Goal: Information Seeking & Learning: Learn about a topic

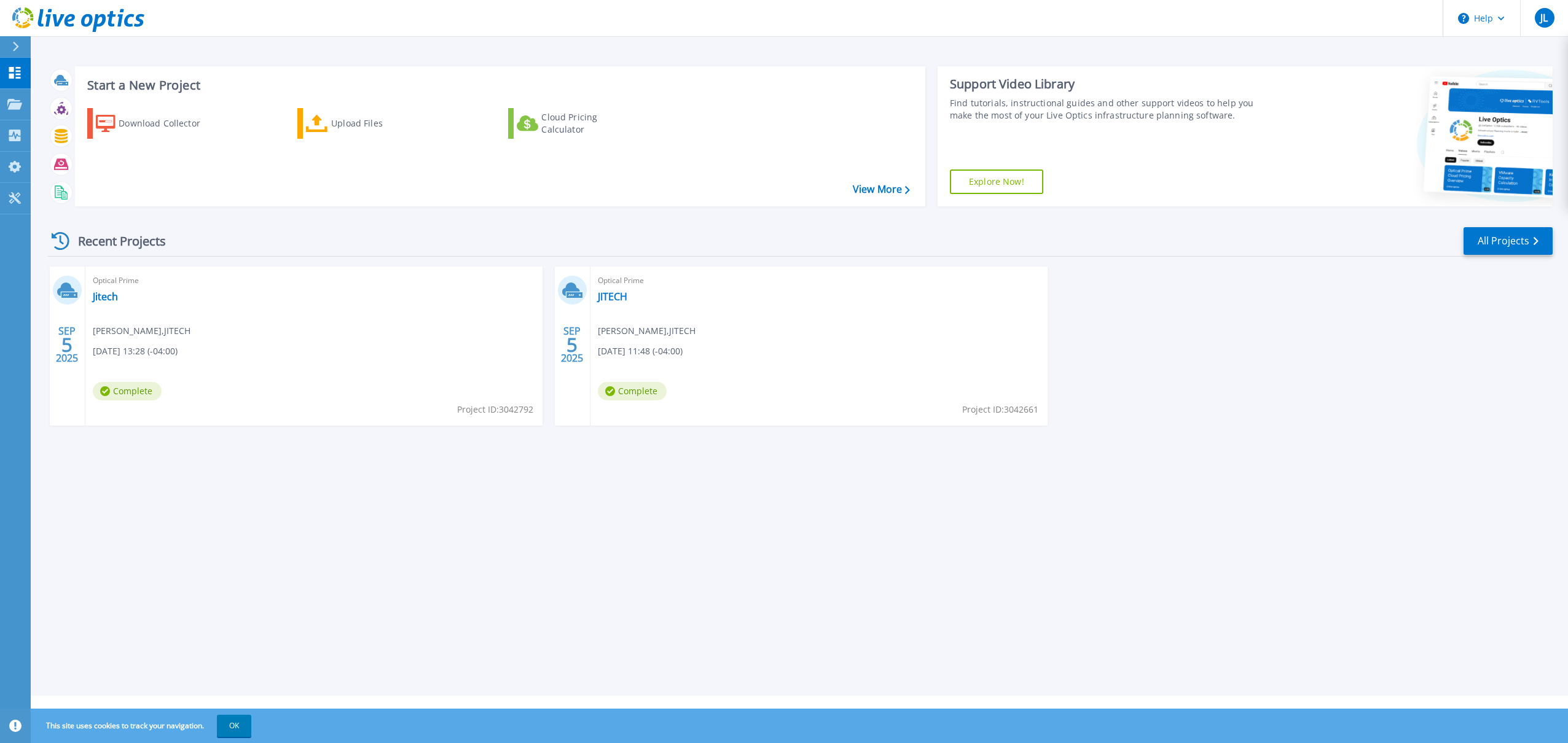
click at [644, 353] on span "09/05/2025, 11:48 (-04:00)" at bounding box center [641, 351] width 85 height 13
click at [132, 328] on span "Jorge Leon , JITECH" at bounding box center [142, 331] width 97 height 13
click at [110, 295] on link "Jitech" at bounding box center [105, 296] width 25 height 12
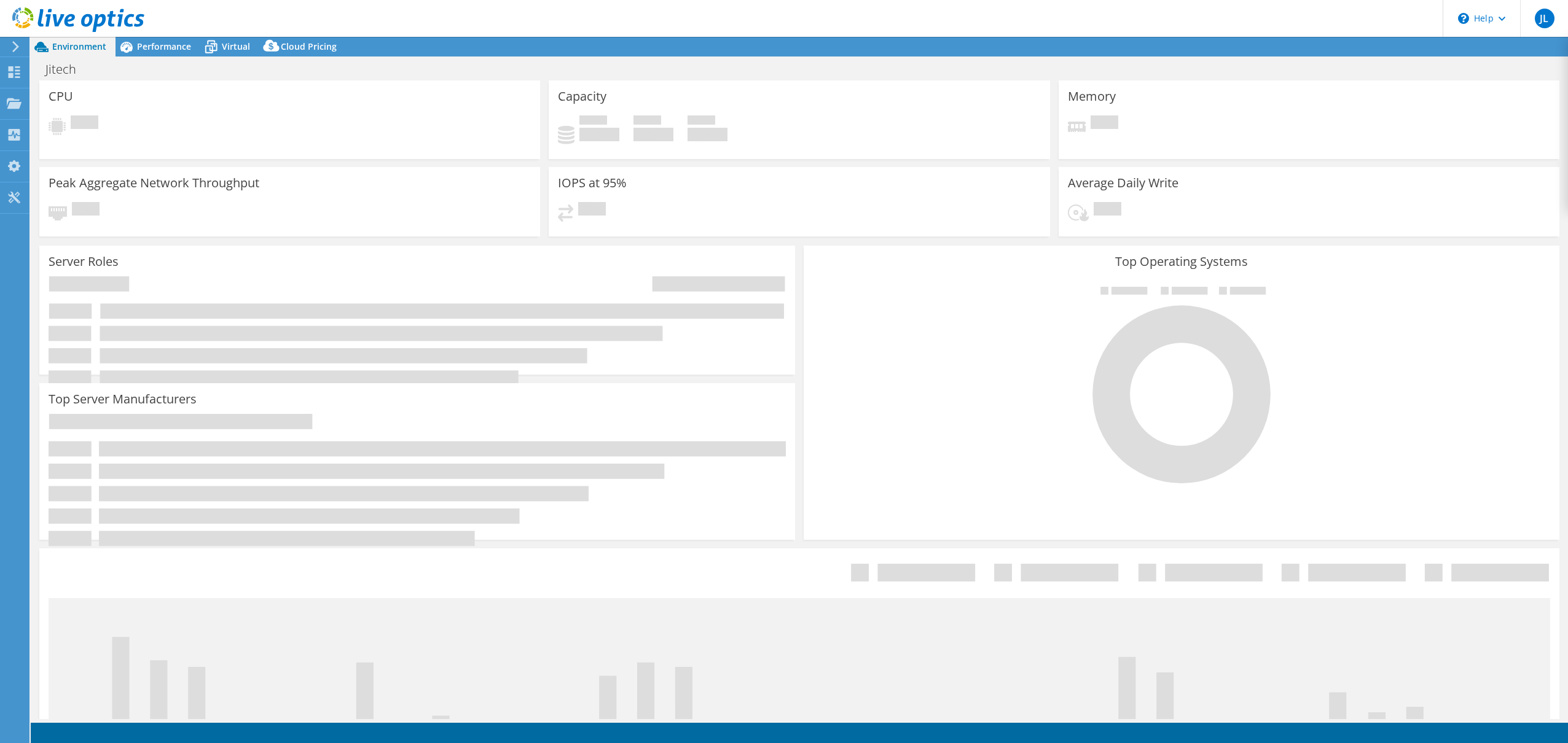
select select "USD"
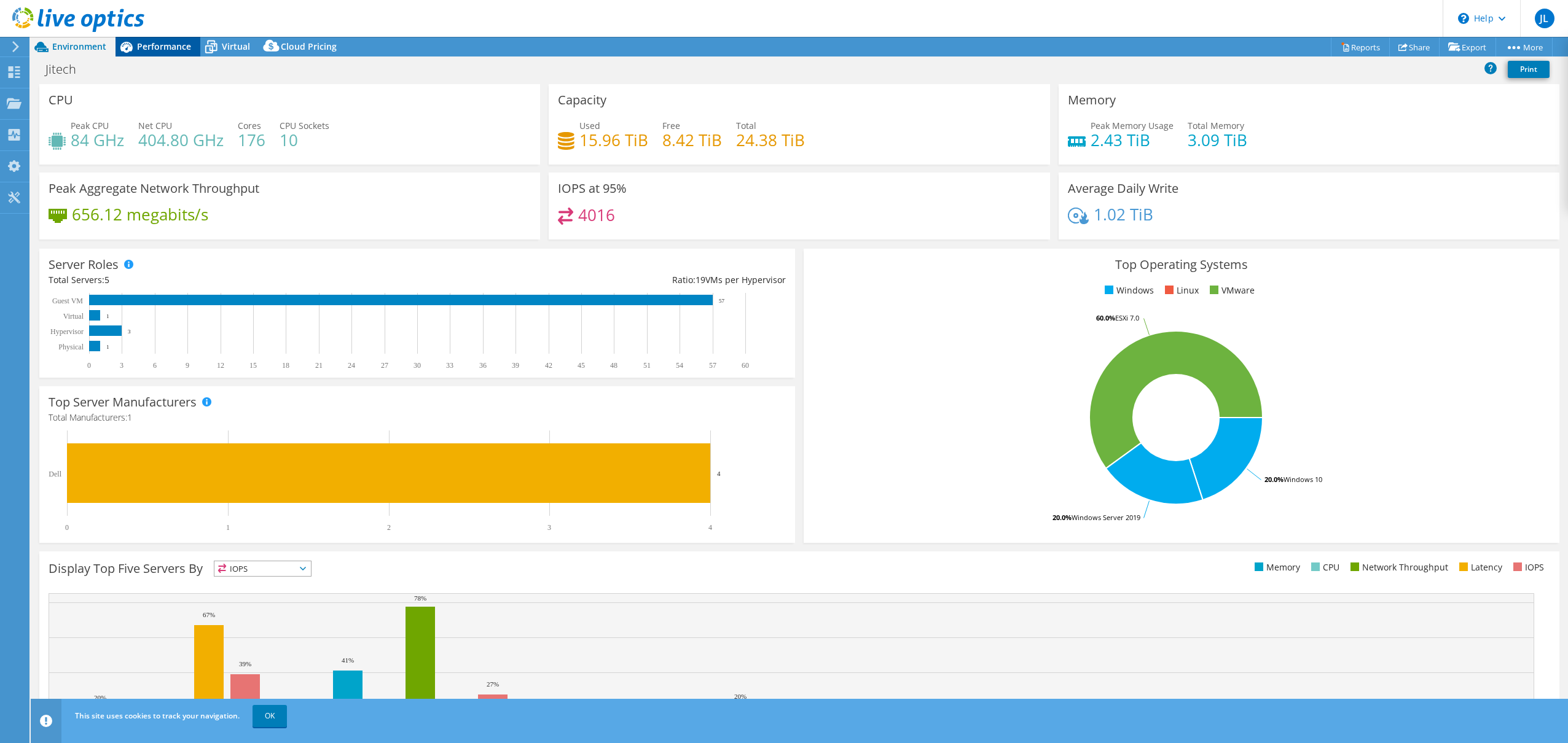
click at [165, 48] on span "Performance" at bounding box center [164, 46] width 54 height 11
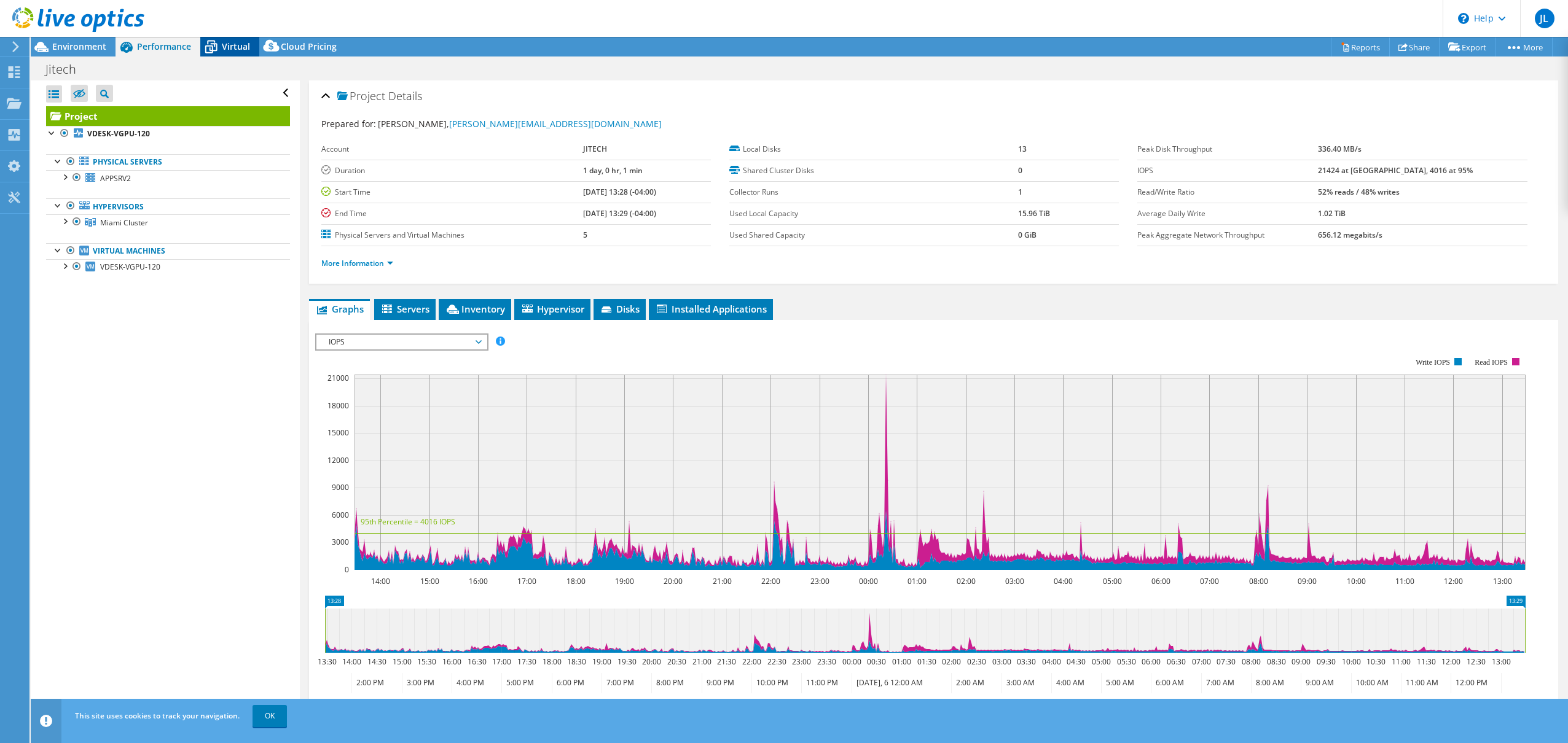
click at [234, 46] on span "Virtual" at bounding box center [236, 46] width 28 height 11
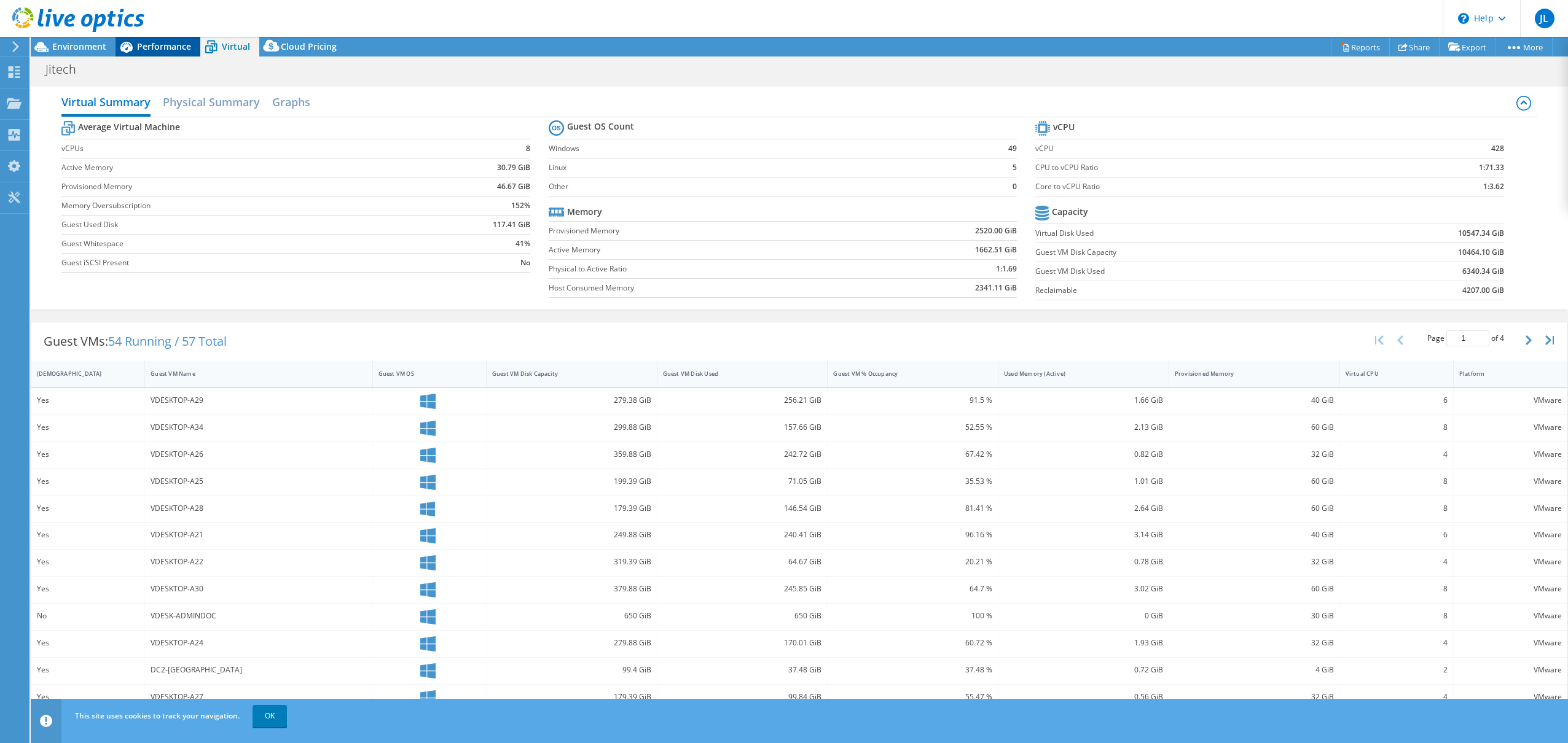
click at [158, 49] on span "Performance" at bounding box center [164, 46] width 54 height 11
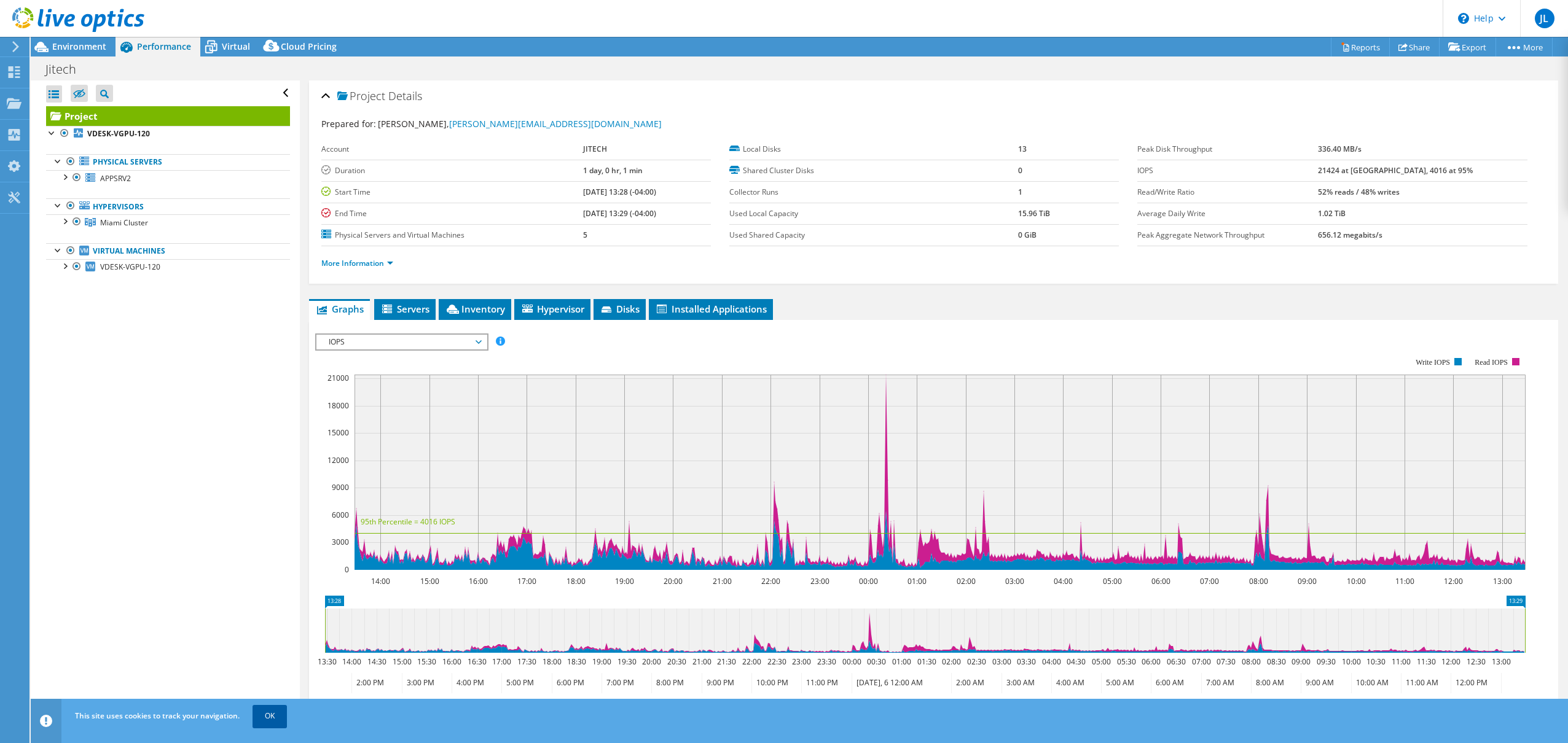
click at [282, 719] on link "OK" at bounding box center [269, 716] width 35 height 22
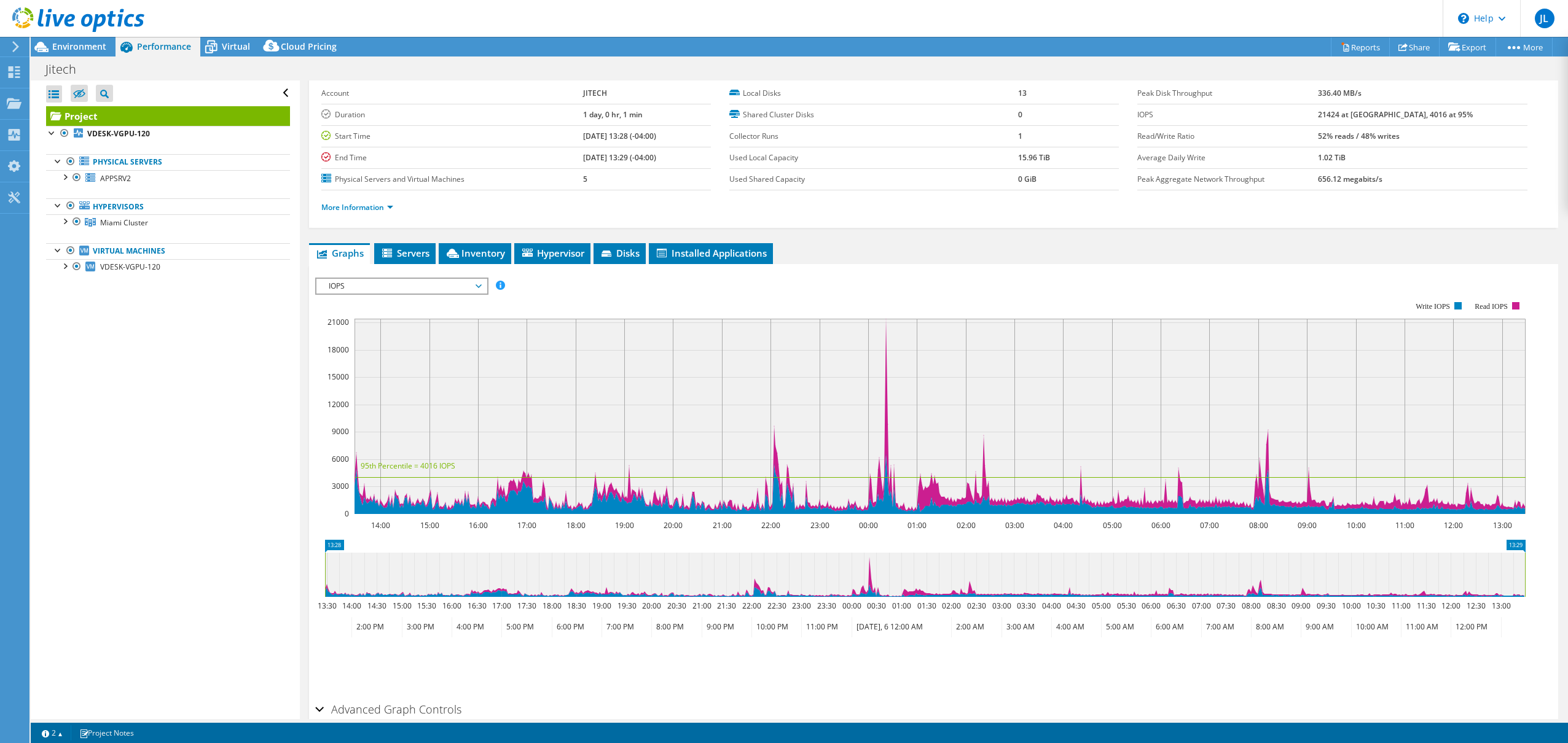
scroll to position [119, 0]
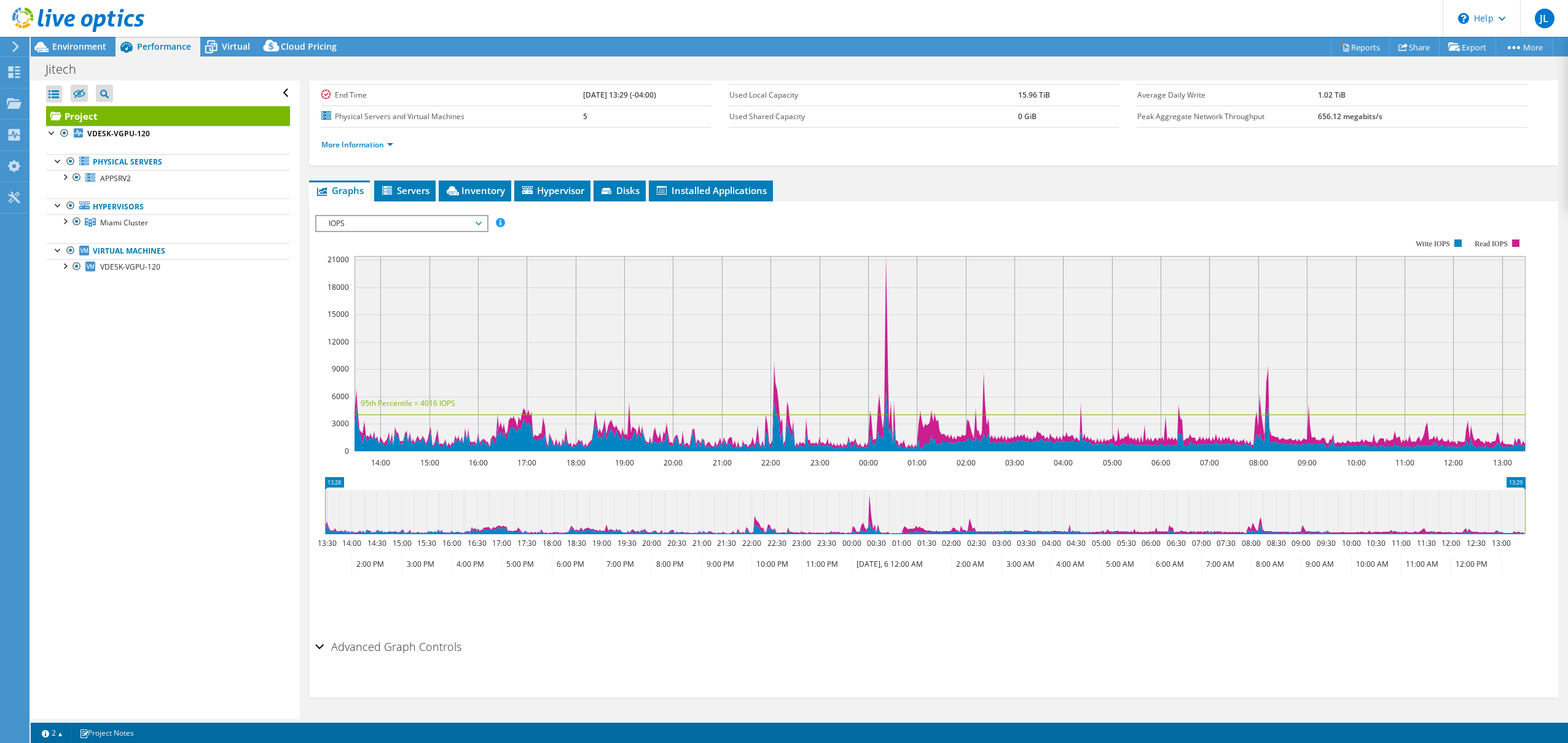
click at [429, 645] on h2 "Advanced Graph Controls" at bounding box center [388, 647] width 146 height 25
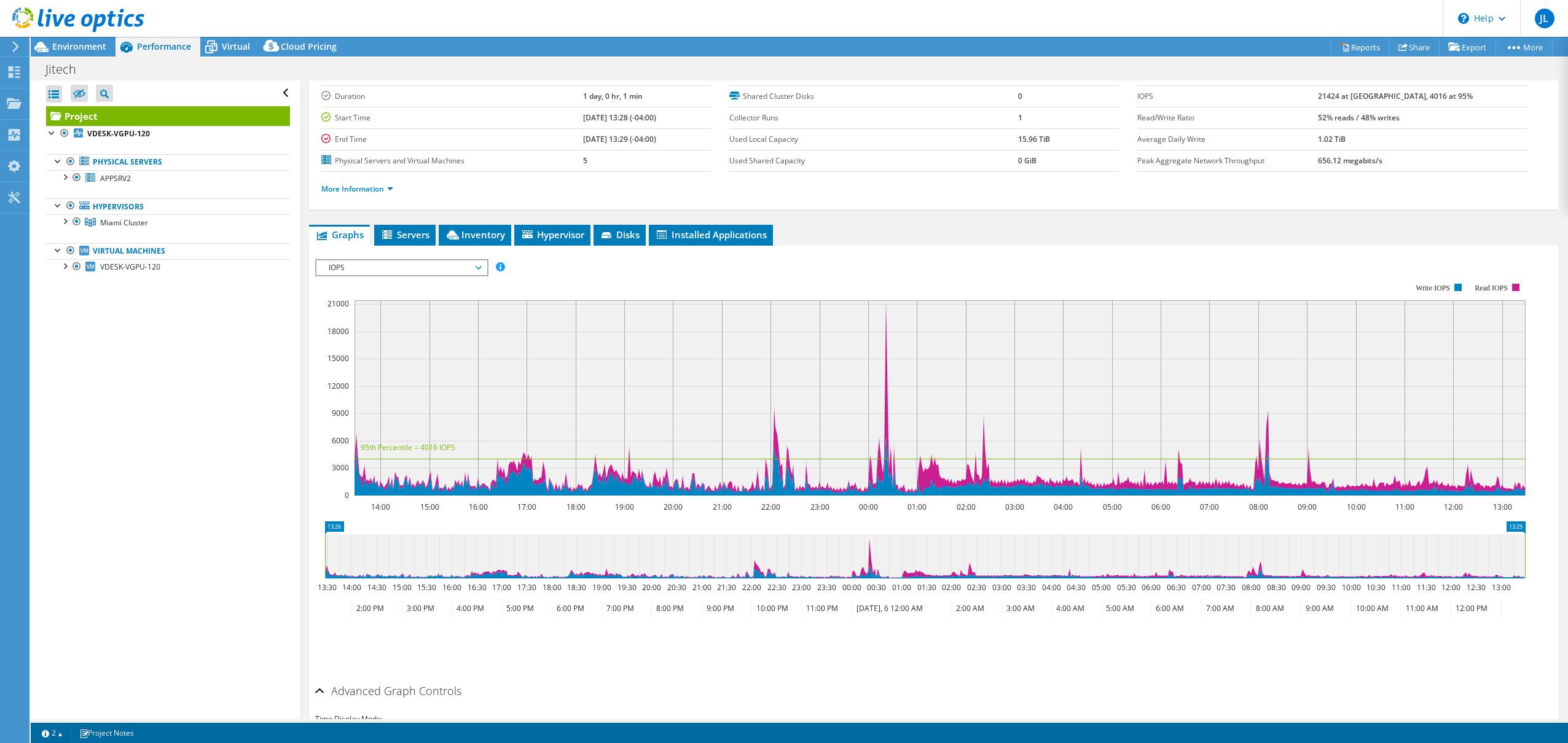
scroll to position [0, 0]
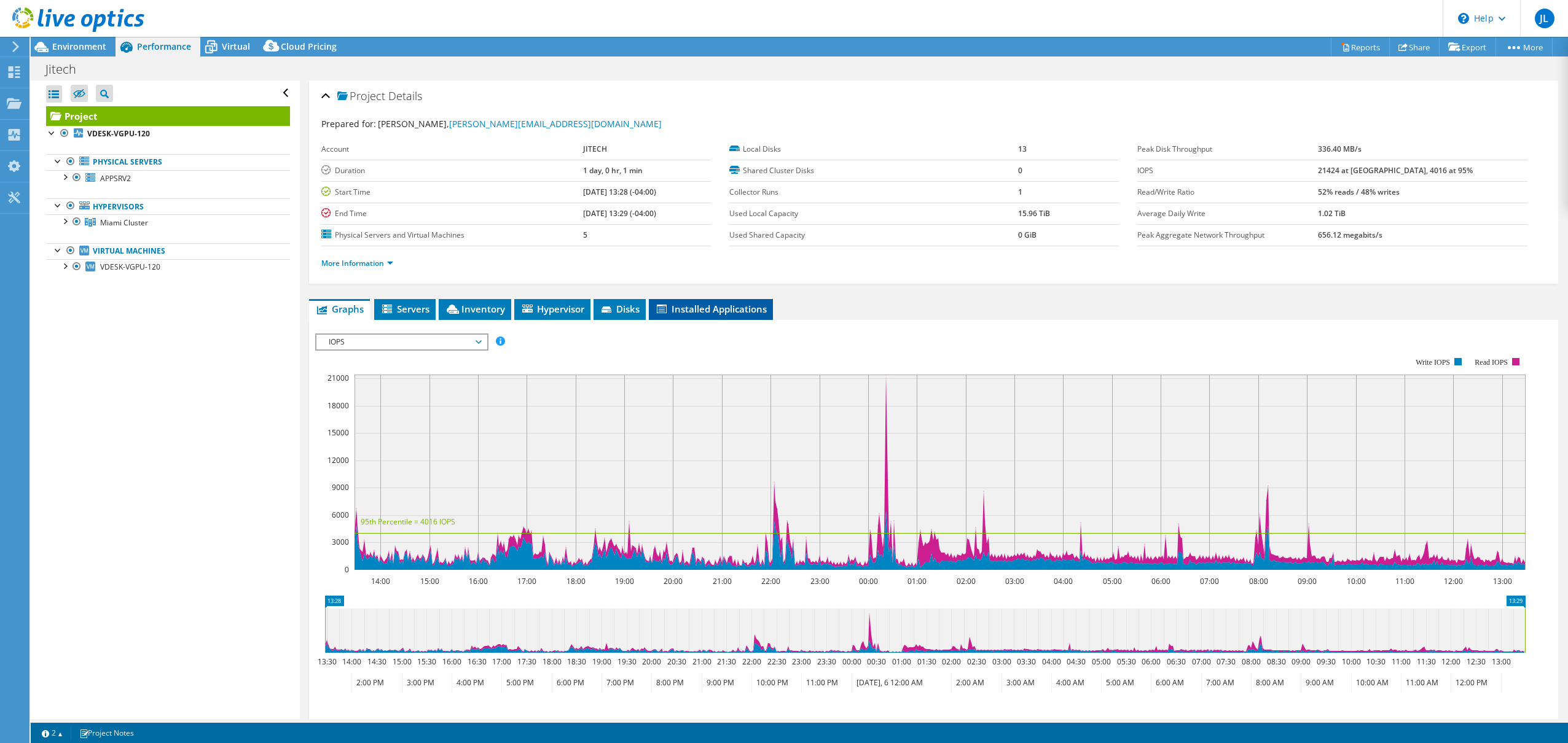
click at [703, 310] on span "Installed Applications" at bounding box center [711, 309] width 111 height 12
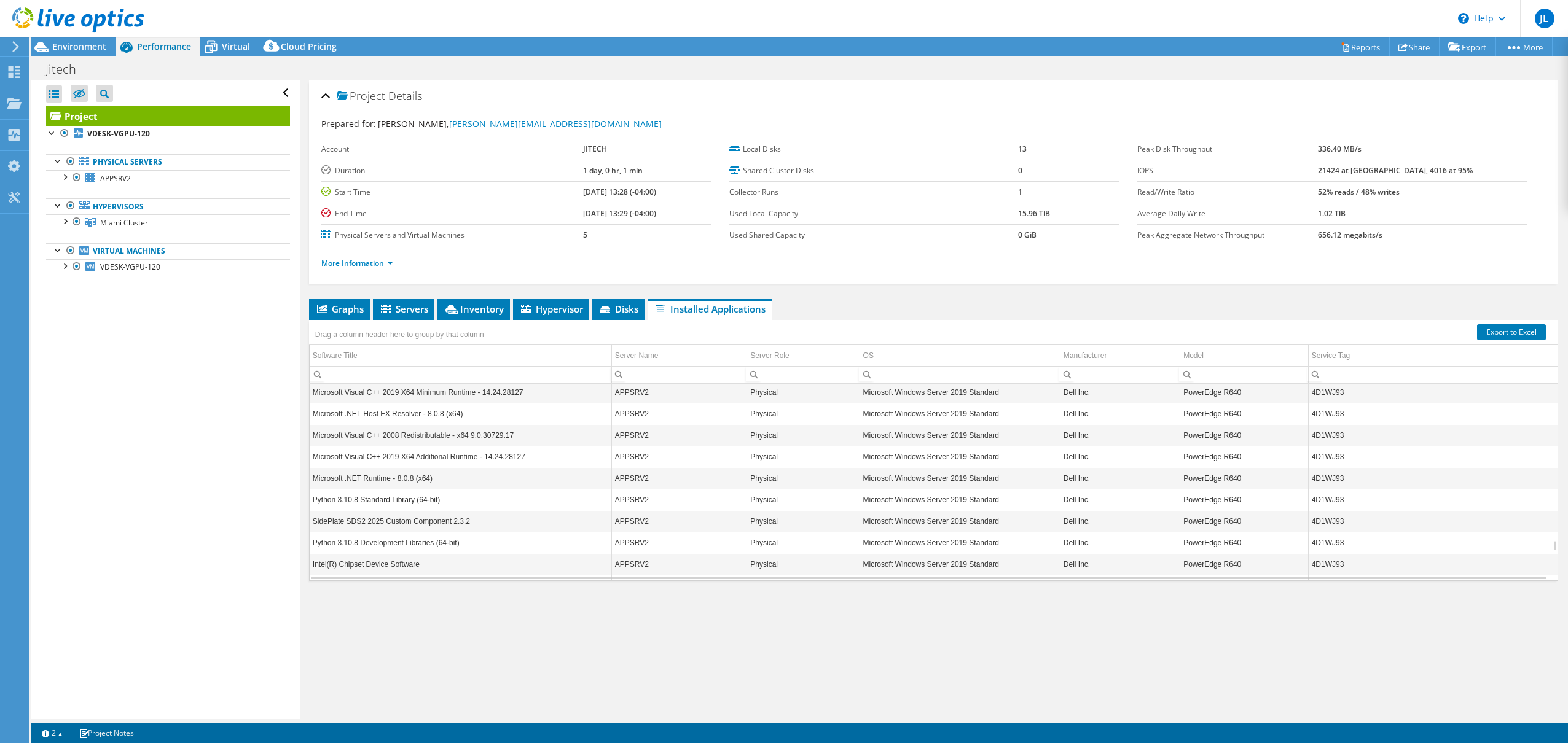
scroll to position [2702, 0]
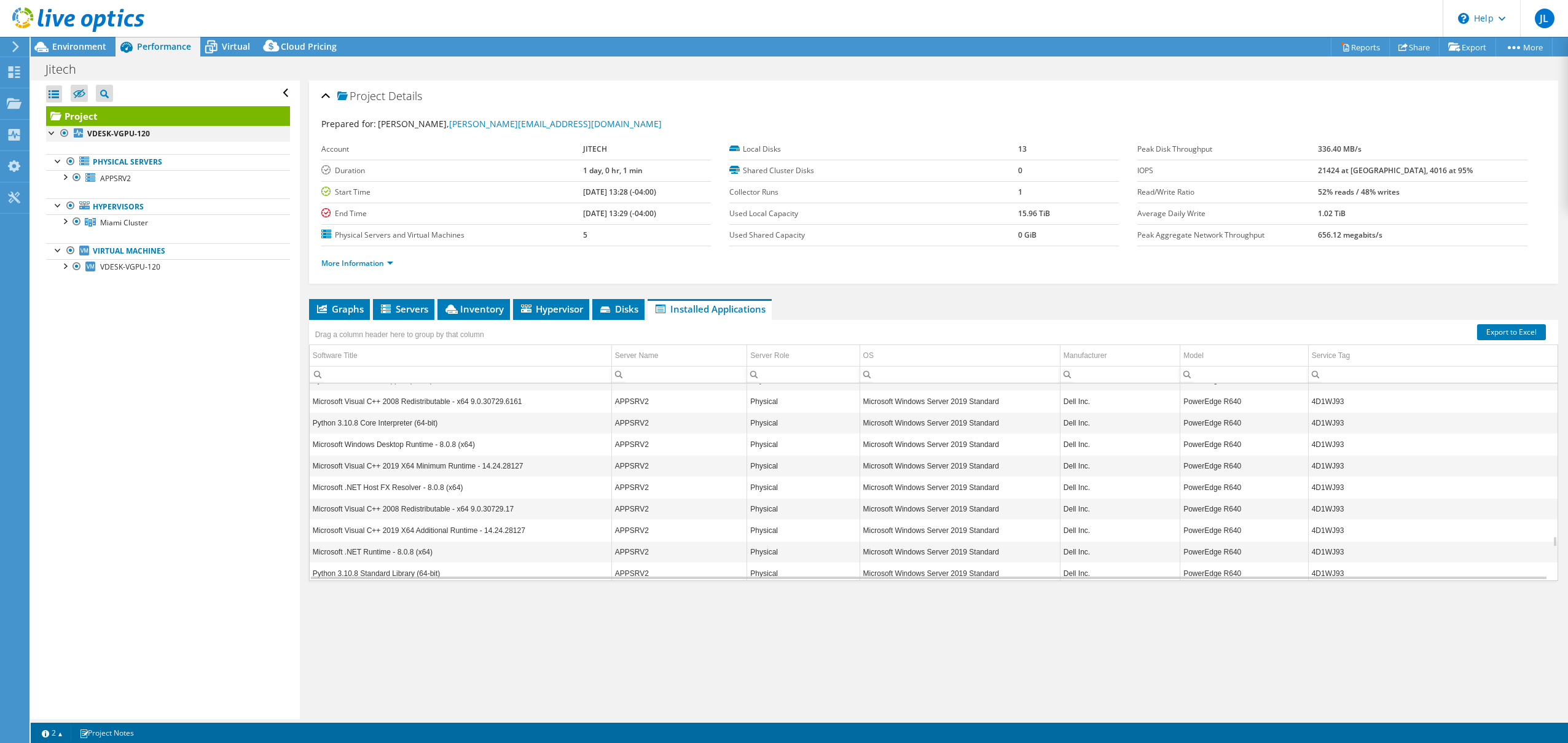
click at [62, 132] on div at bounding box center [65, 133] width 12 height 15
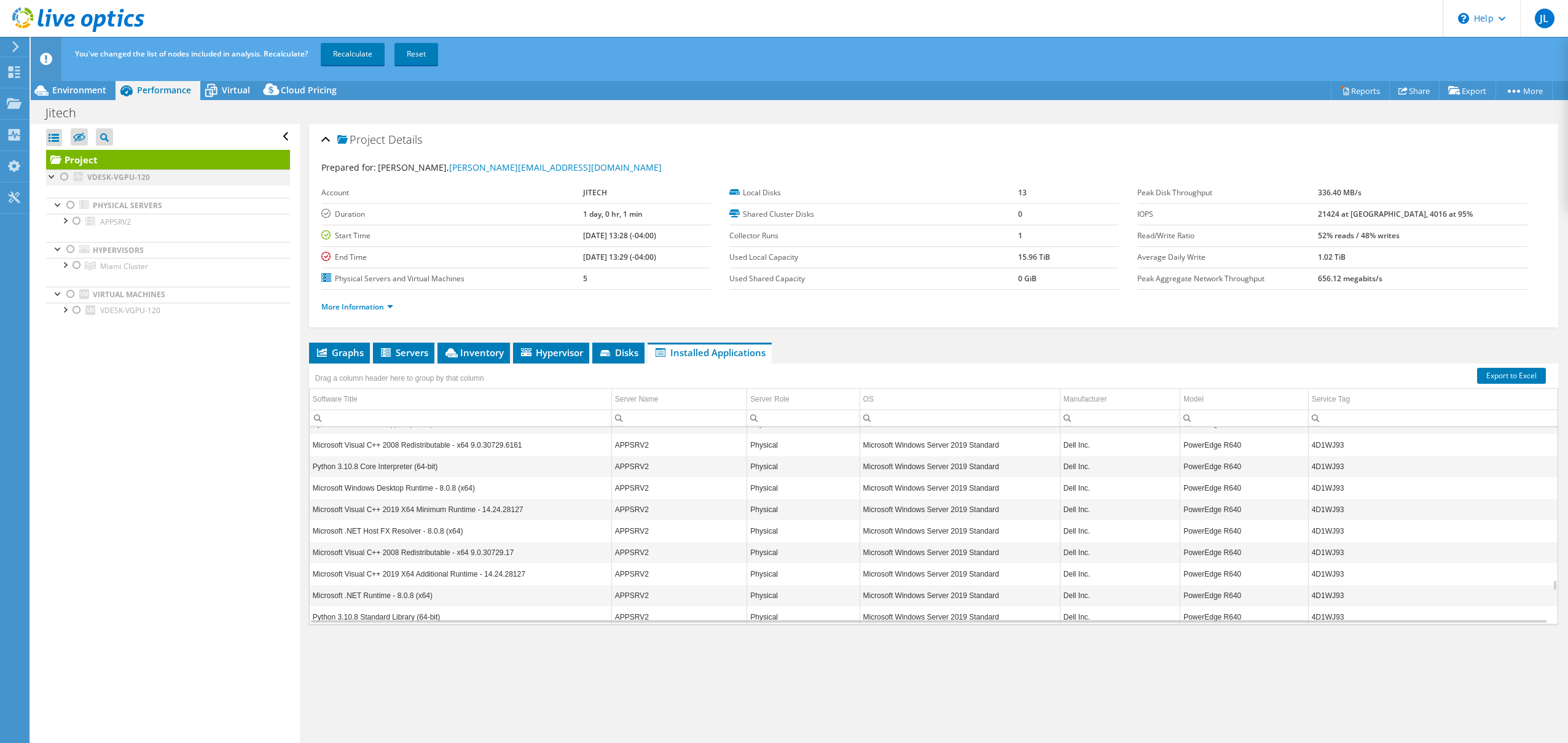
click at [61, 174] on div at bounding box center [65, 177] width 12 height 15
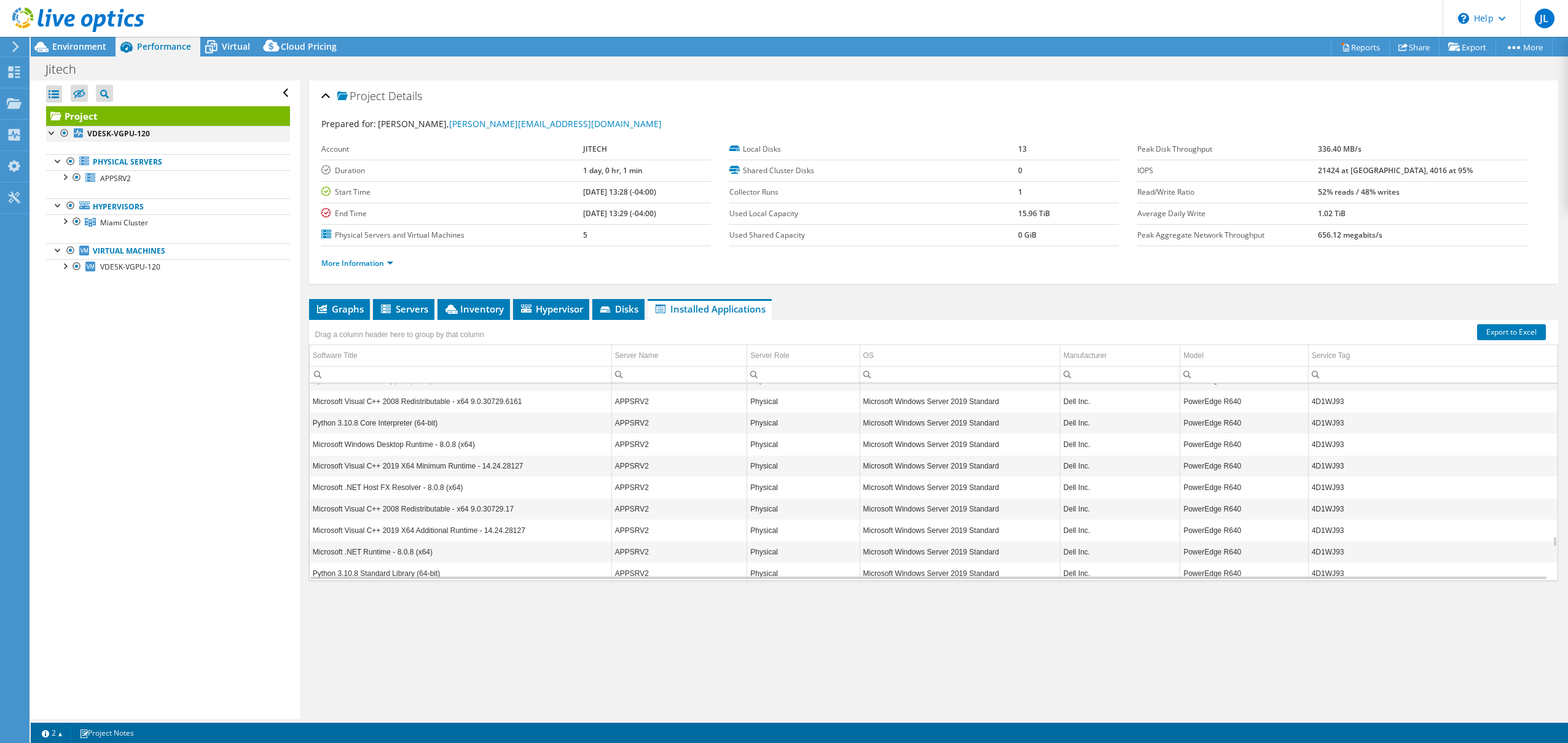
click at [50, 132] on div at bounding box center [52, 132] width 12 height 12
click at [65, 249] on div at bounding box center [71, 250] width 12 height 15
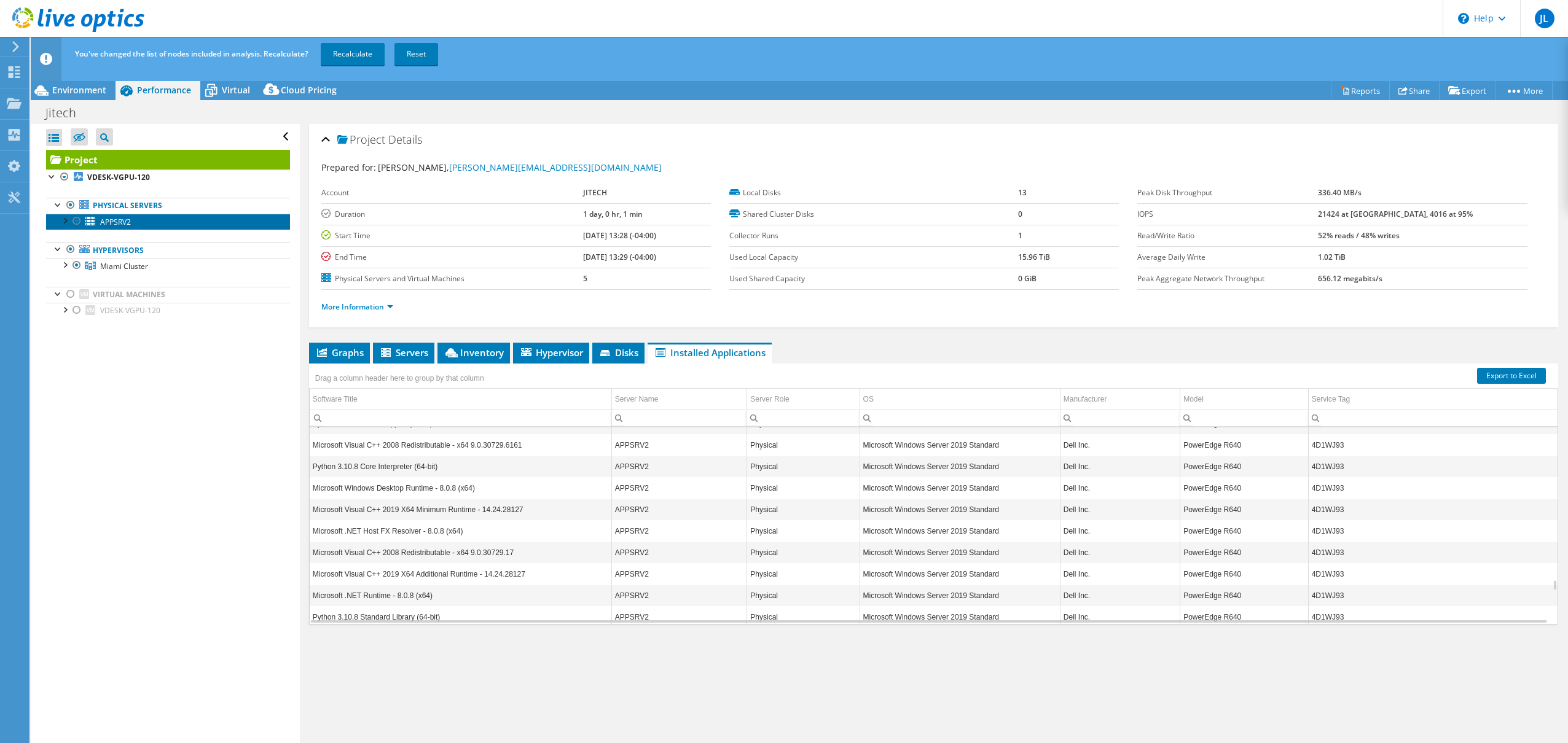
click at [114, 223] on span "APPSRV2" at bounding box center [115, 222] width 31 height 11
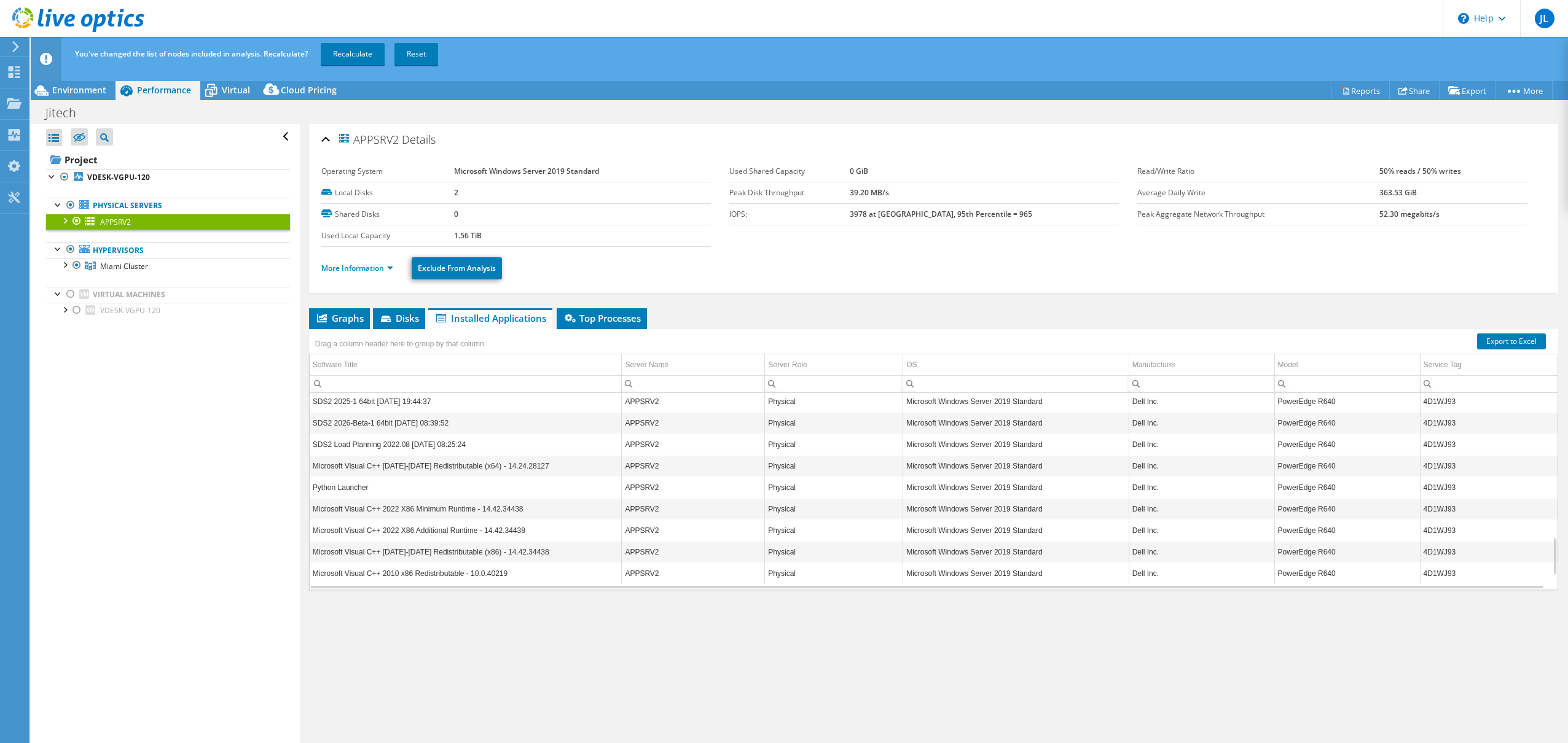
scroll to position [672, 0]
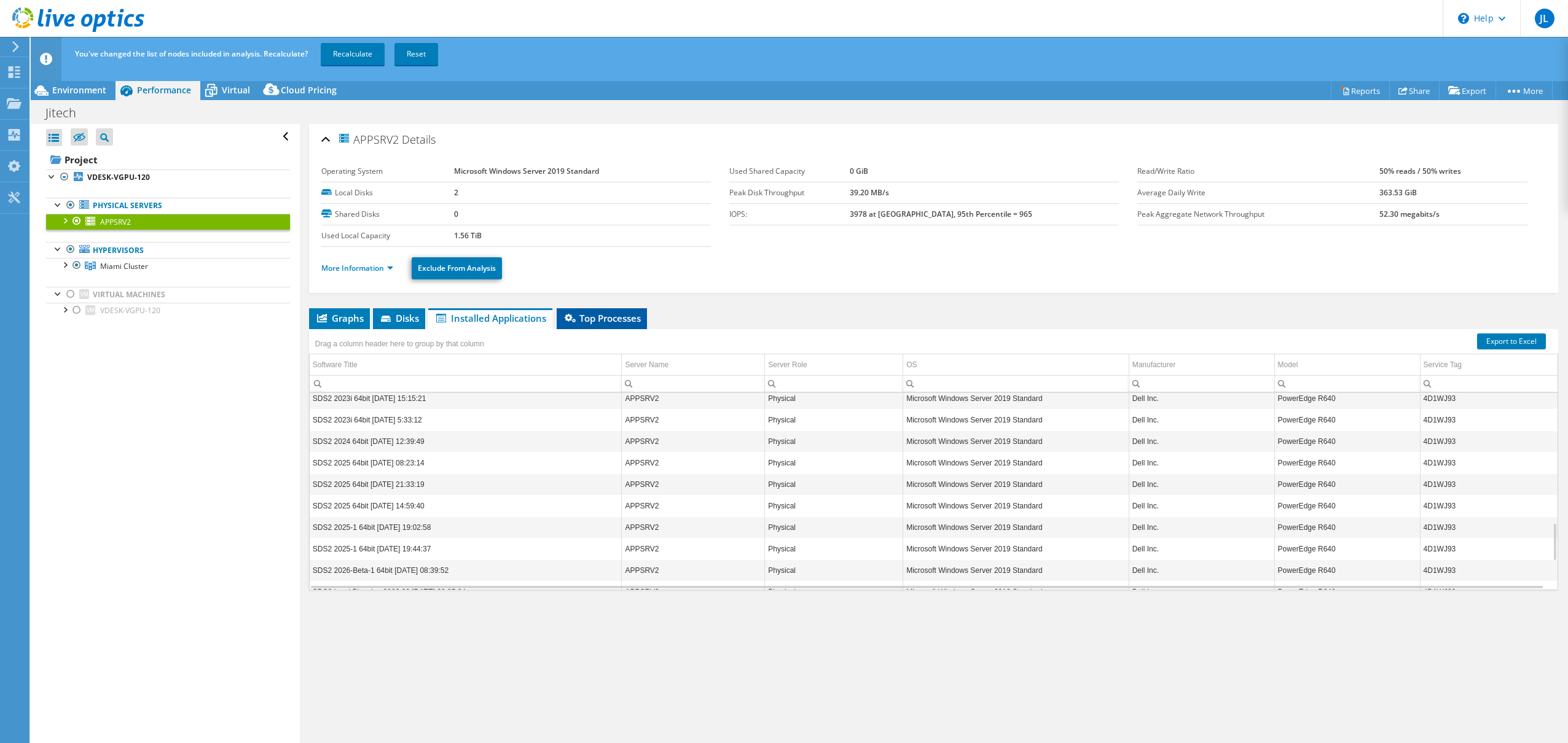
click at [593, 315] on span "Top Processes" at bounding box center [602, 318] width 78 height 12
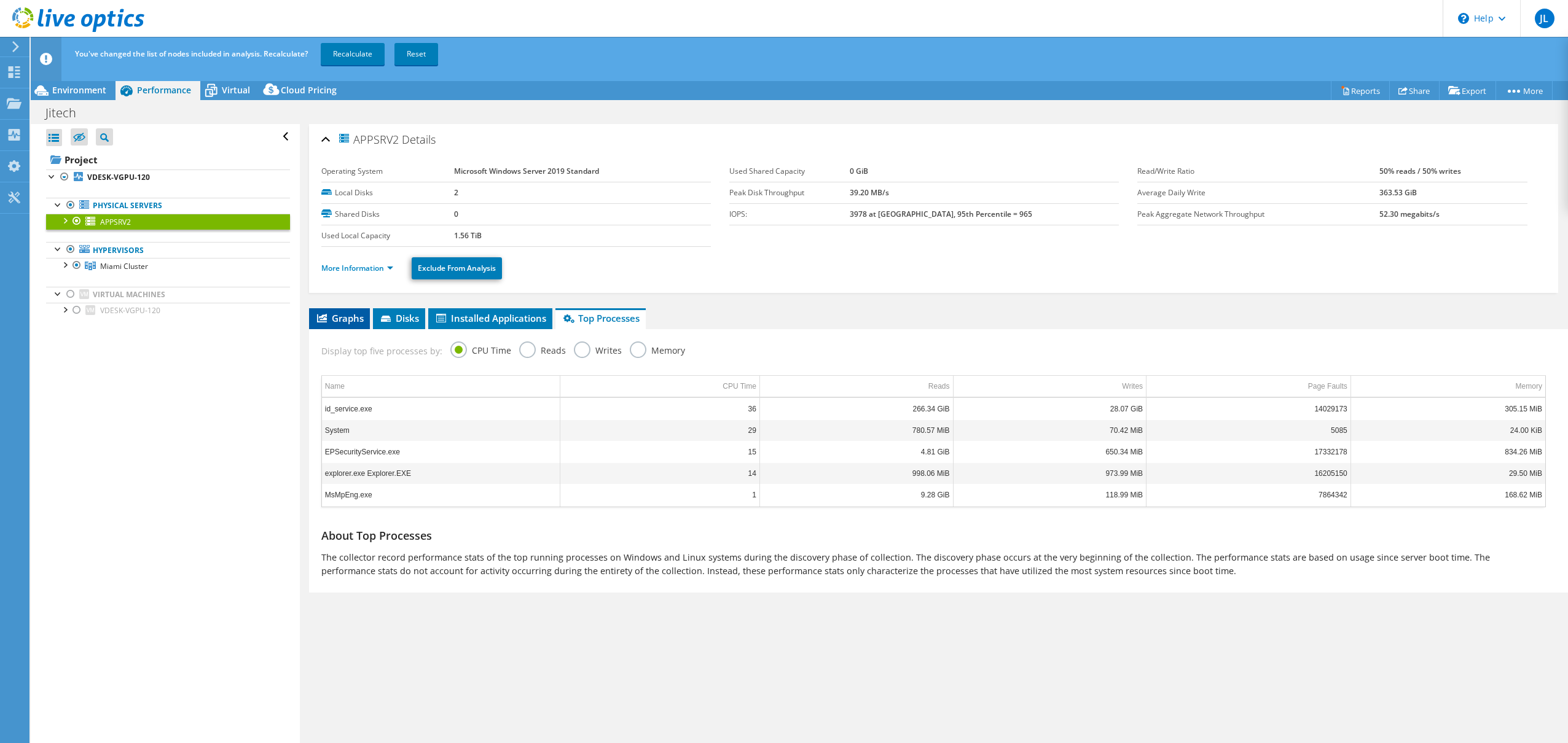
click at [353, 323] on span "Graphs" at bounding box center [339, 318] width 49 height 12
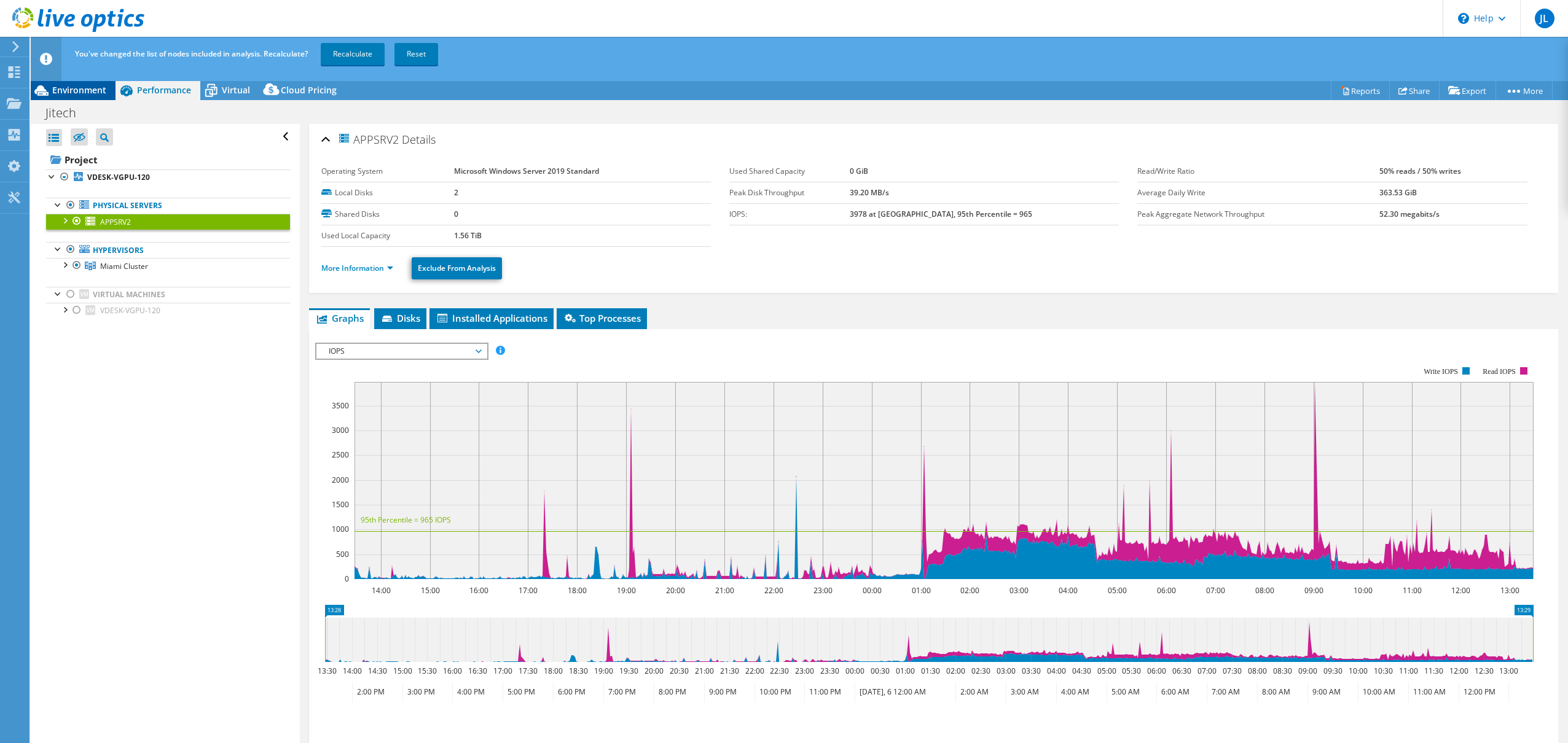
click at [81, 88] on span "Environment" at bounding box center [79, 89] width 54 height 11
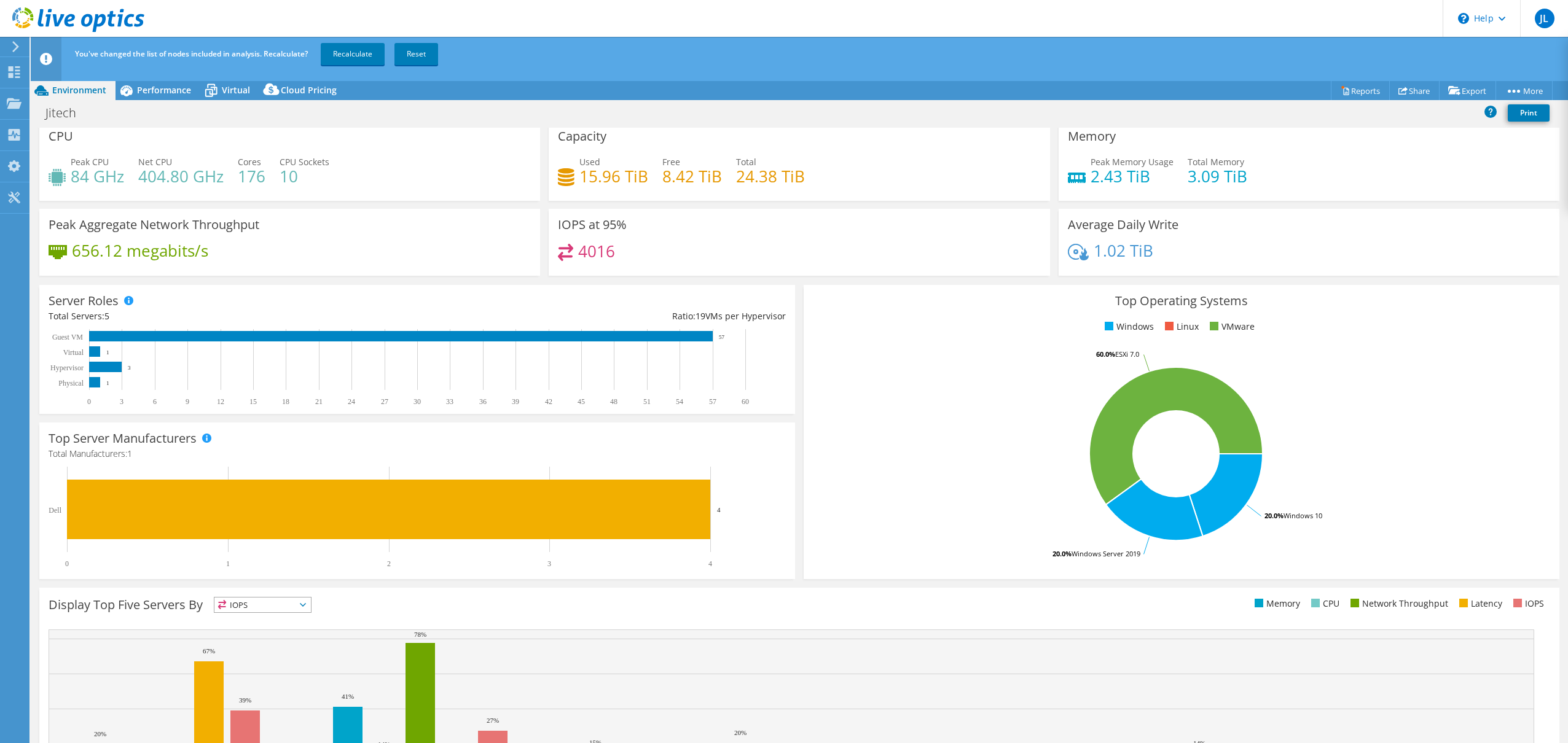
scroll to position [0, 0]
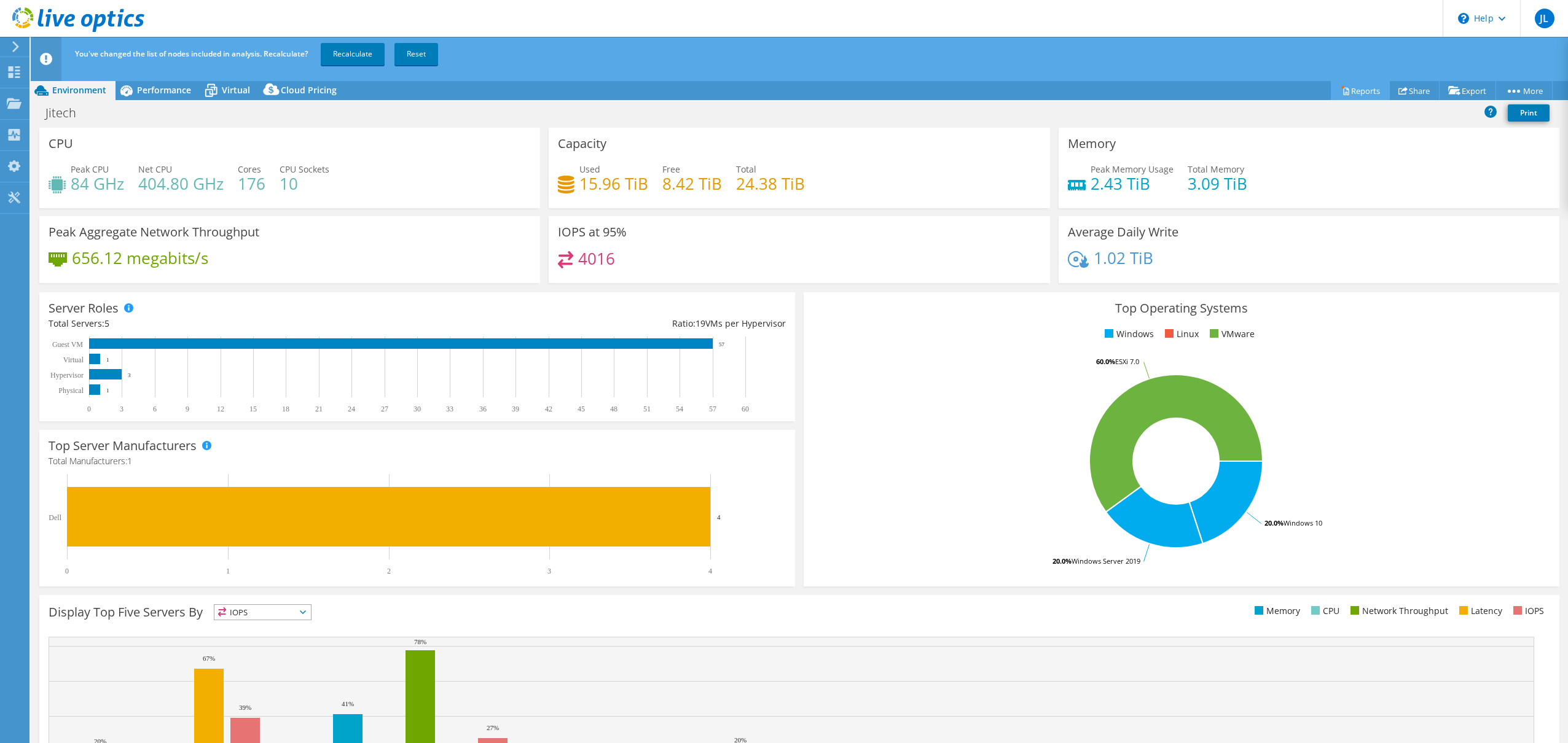
click at [1354, 89] on link "Reports" at bounding box center [1360, 91] width 59 height 19
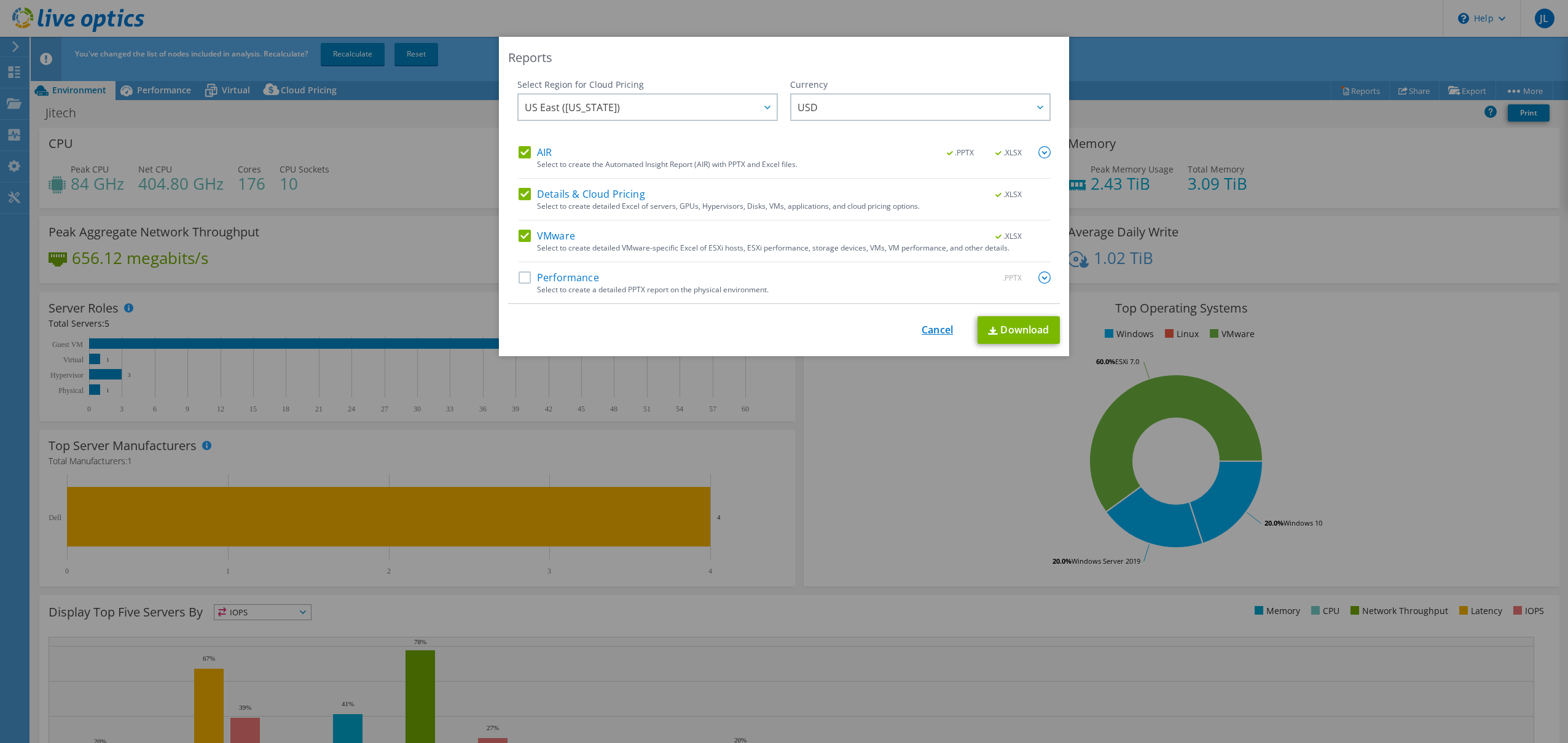
click at [948, 331] on link "Cancel" at bounding box center [937, 330] width 31 height 11
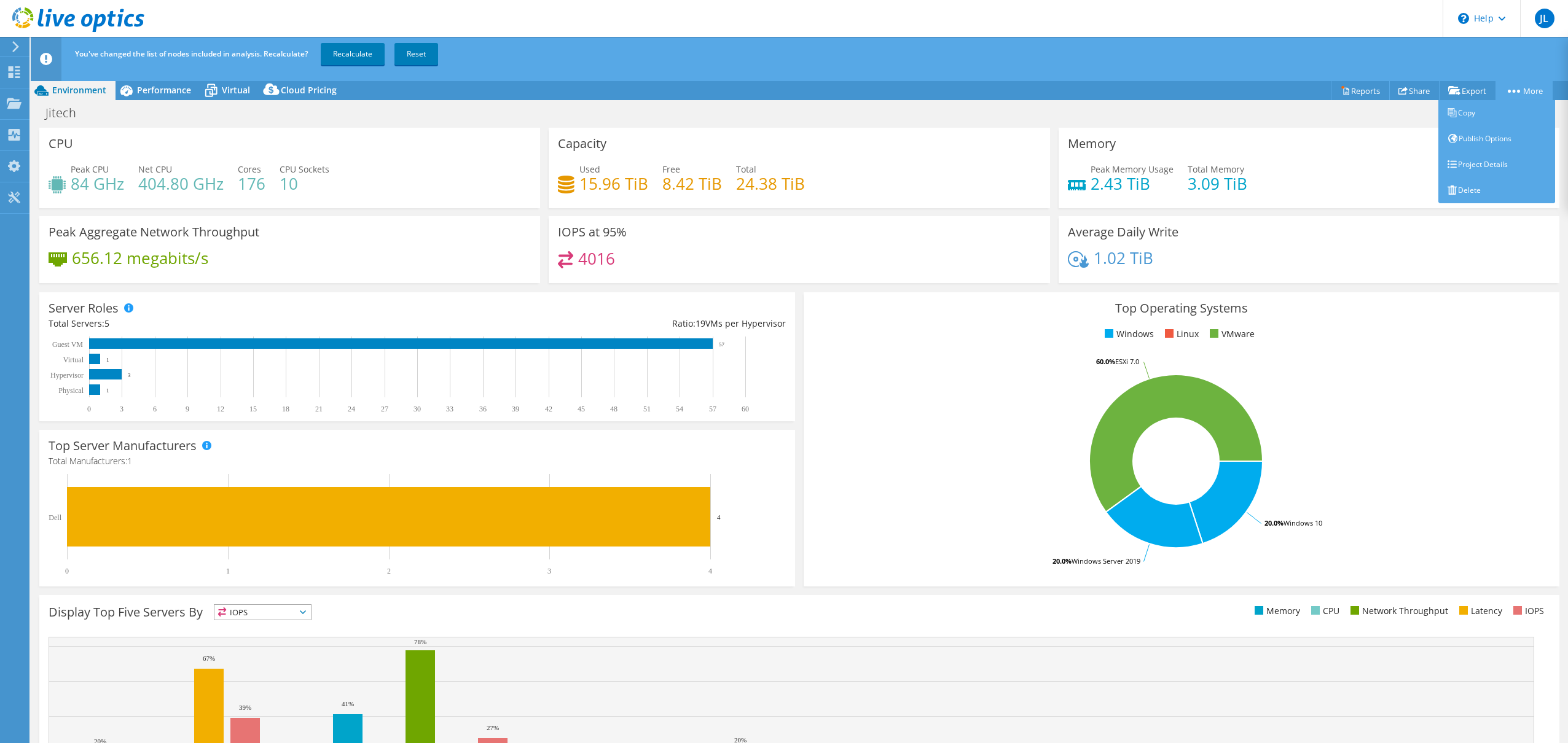
click at [1531, 94] on link "More" at bounding box center [1524, 91] width 58 height 19
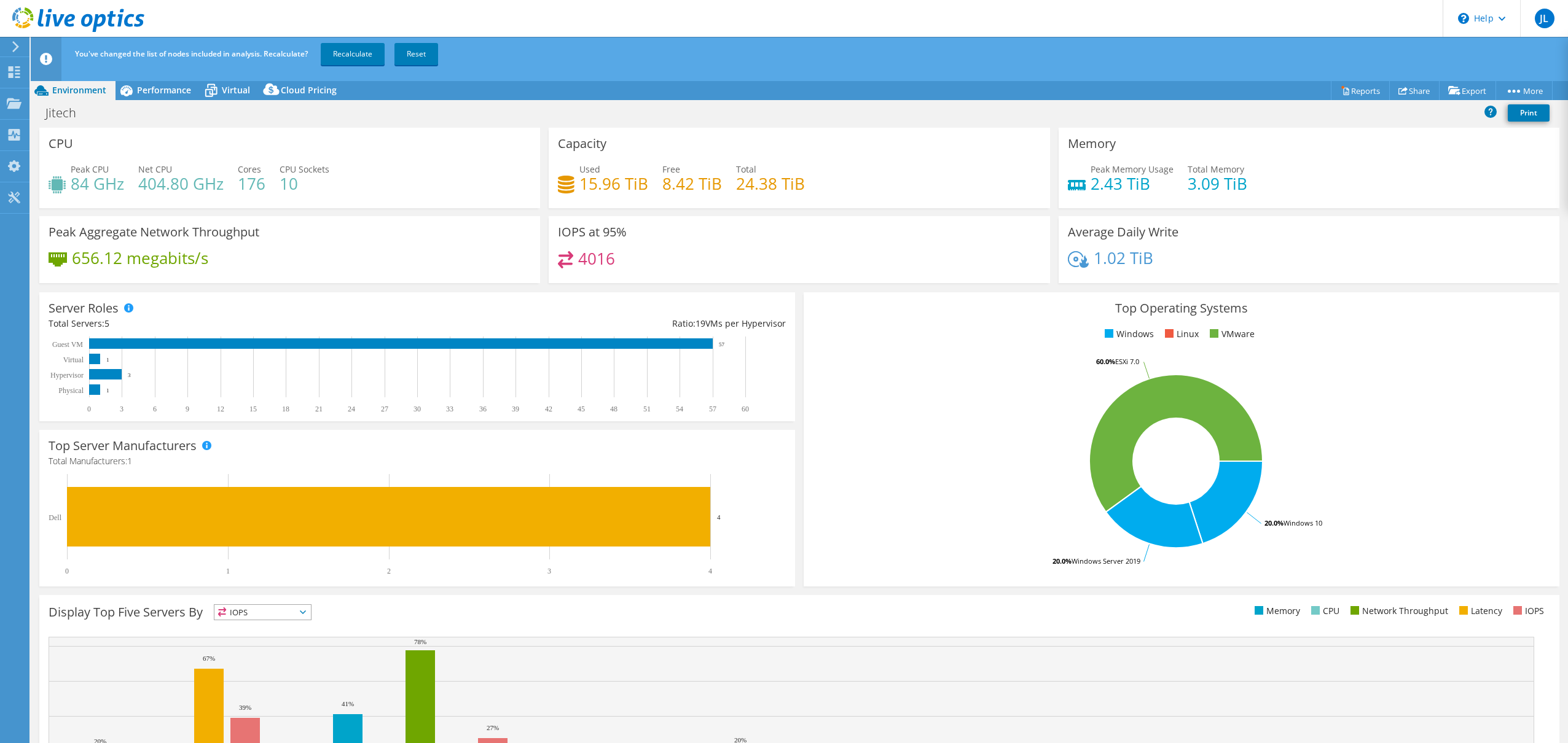
click at [949, 36] on header "JL End User Jorge Leon jorge@jitech.us JITECH My Profile Log Out \n Help Explor…" at bounding box center [784, 19] width 1568 height 37
click at [9, 203] on div at bounding box center [14, 198] width 15 height 13
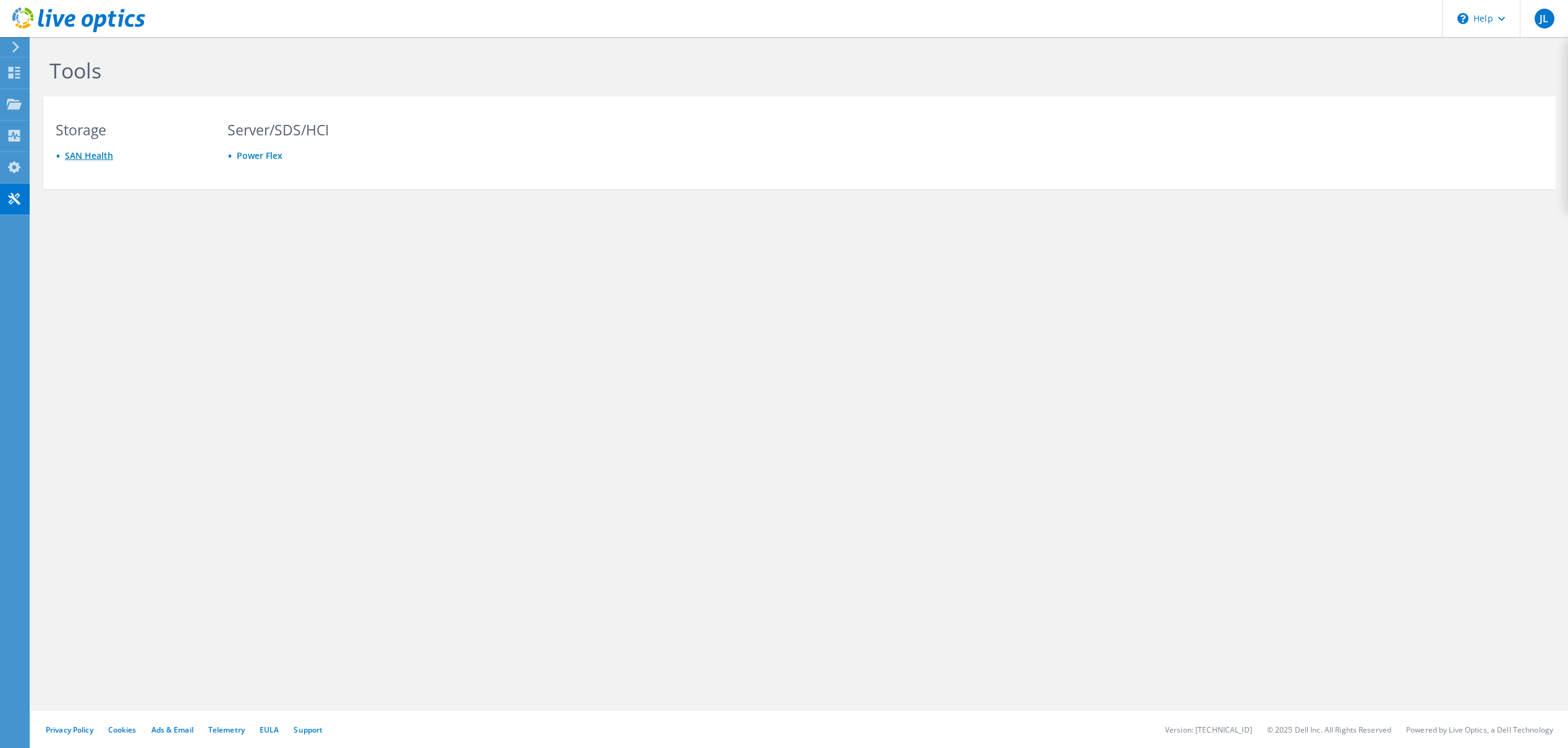
click at [94, 158] on link "SAN Health" at bounding box center [89, 155] width 48 height 12
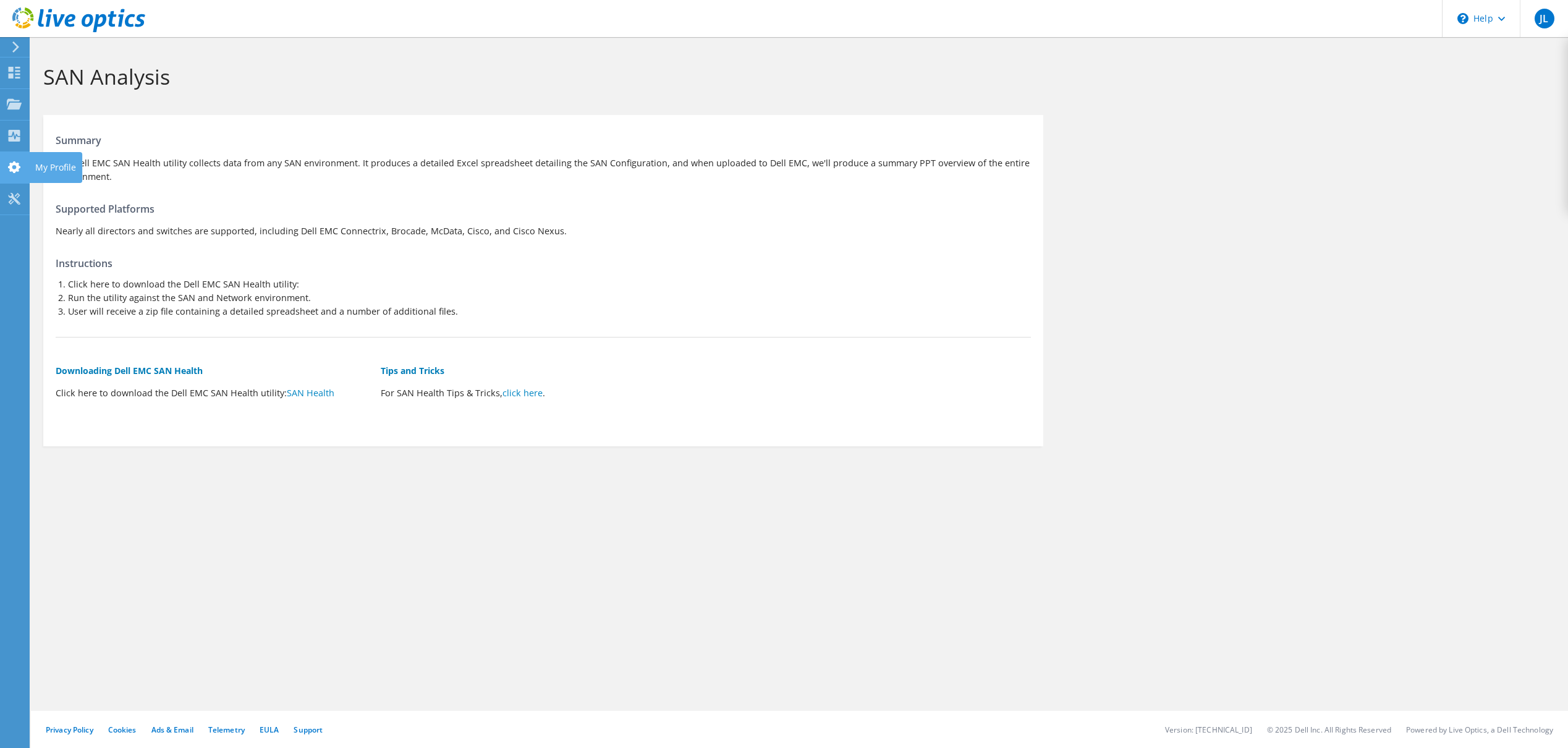
click at [20, 161] on icon at bounding box center [14, 167] width 15 height 12
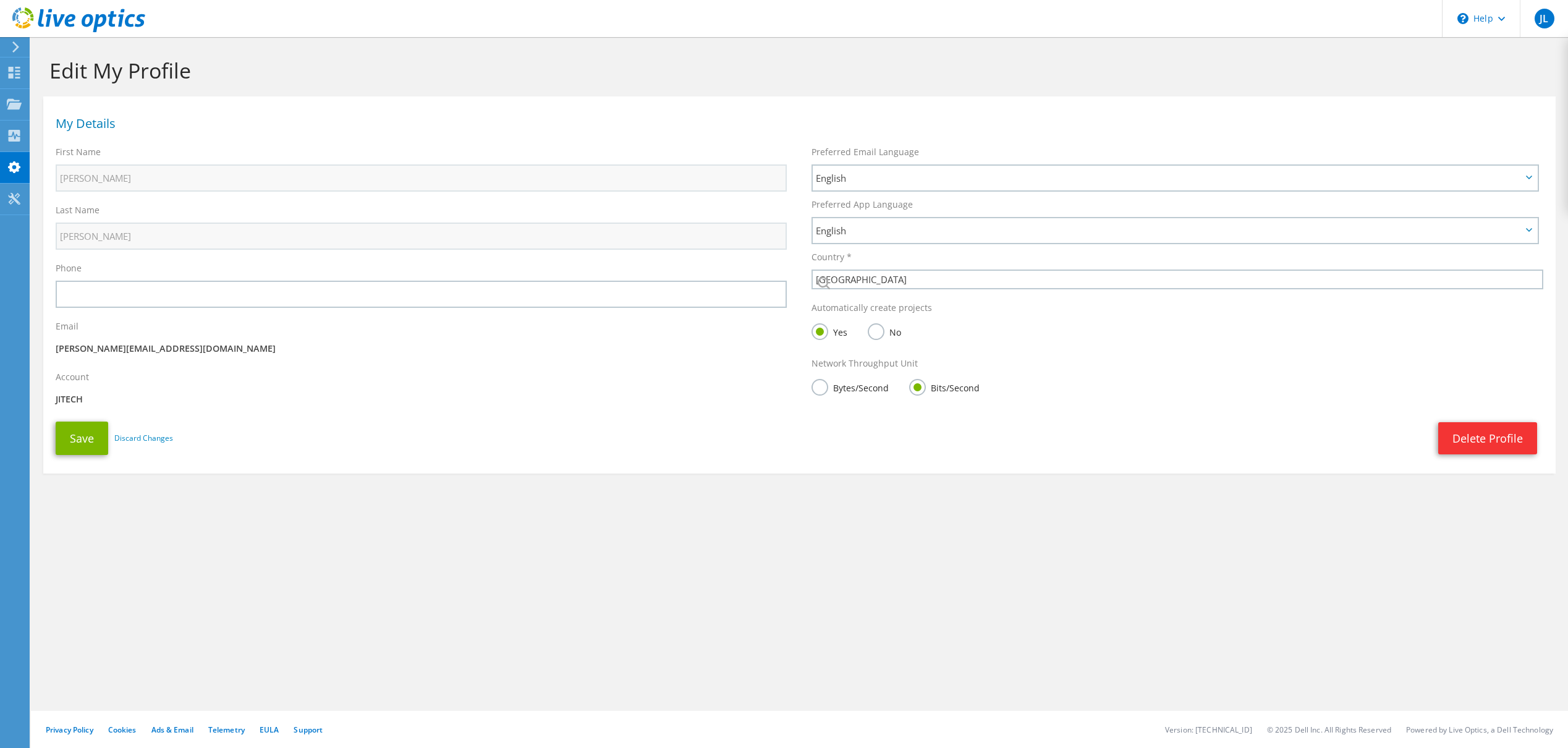
select select "224"
click at [17, 134] on icon at bounding box center [14, 135] width 15 height 12
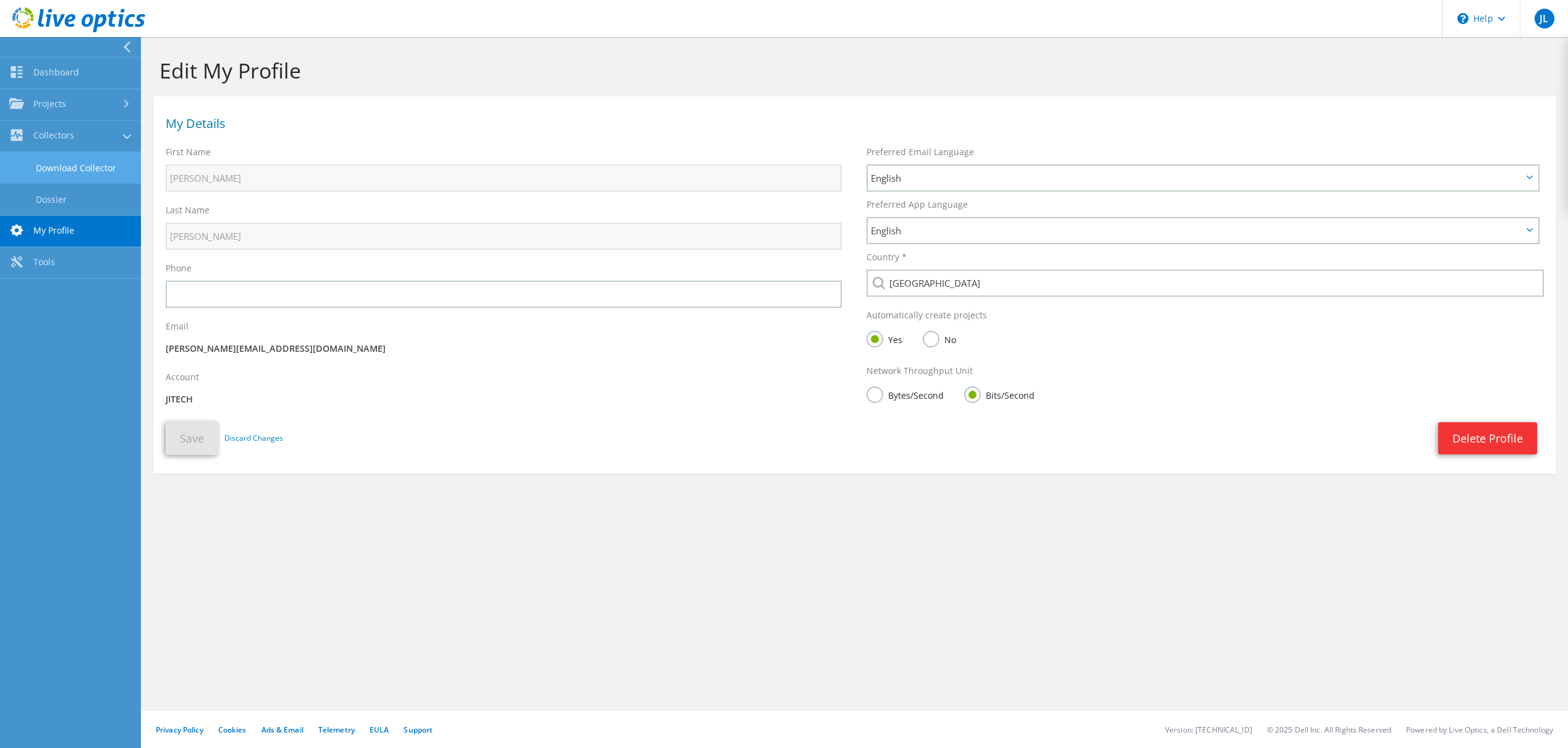
click at [68, 174] on link "Download Collector" at bounding box center [70, 167] width 141 height 31
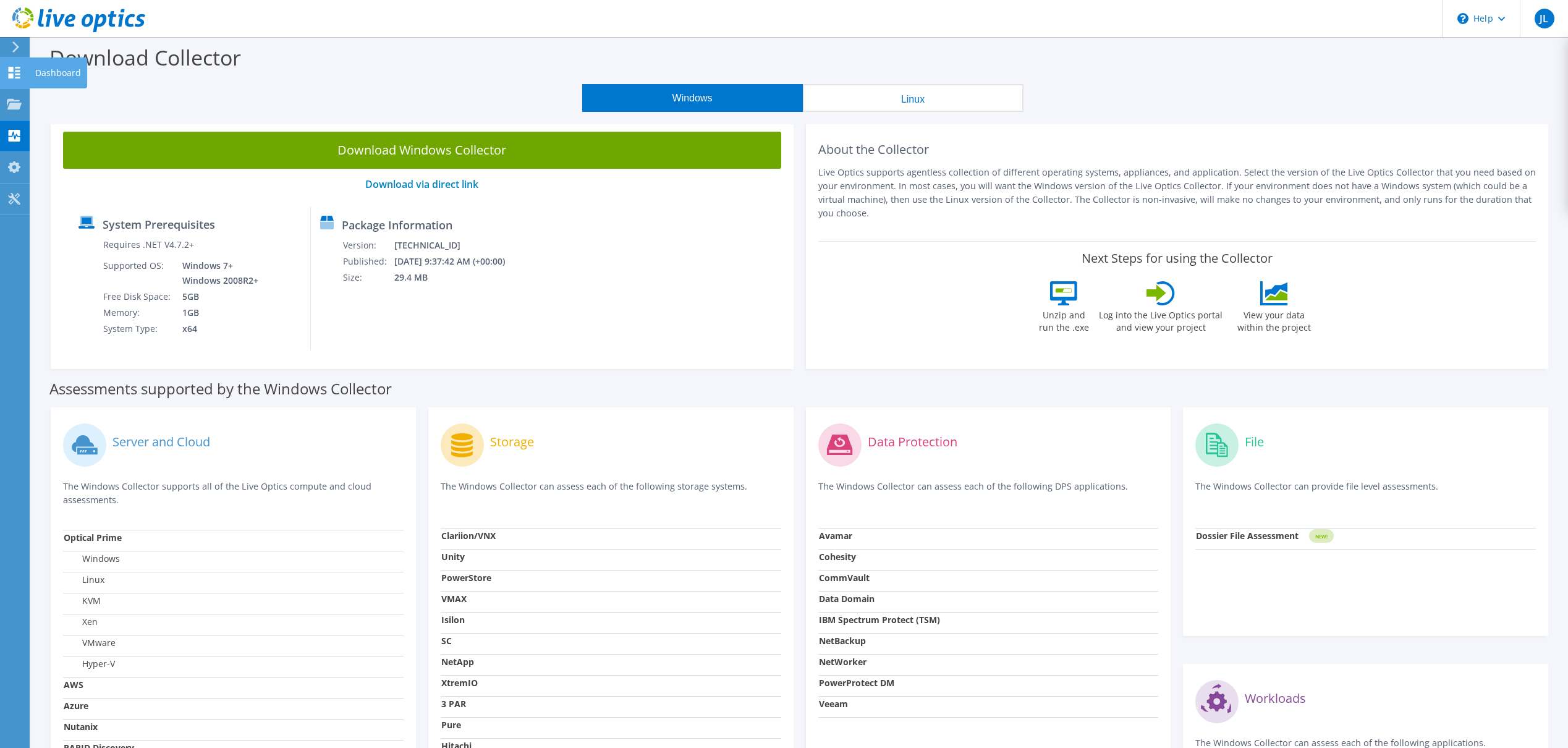
click at [19, 72] on icon at bounding box center [14, 72] width 15 height 12
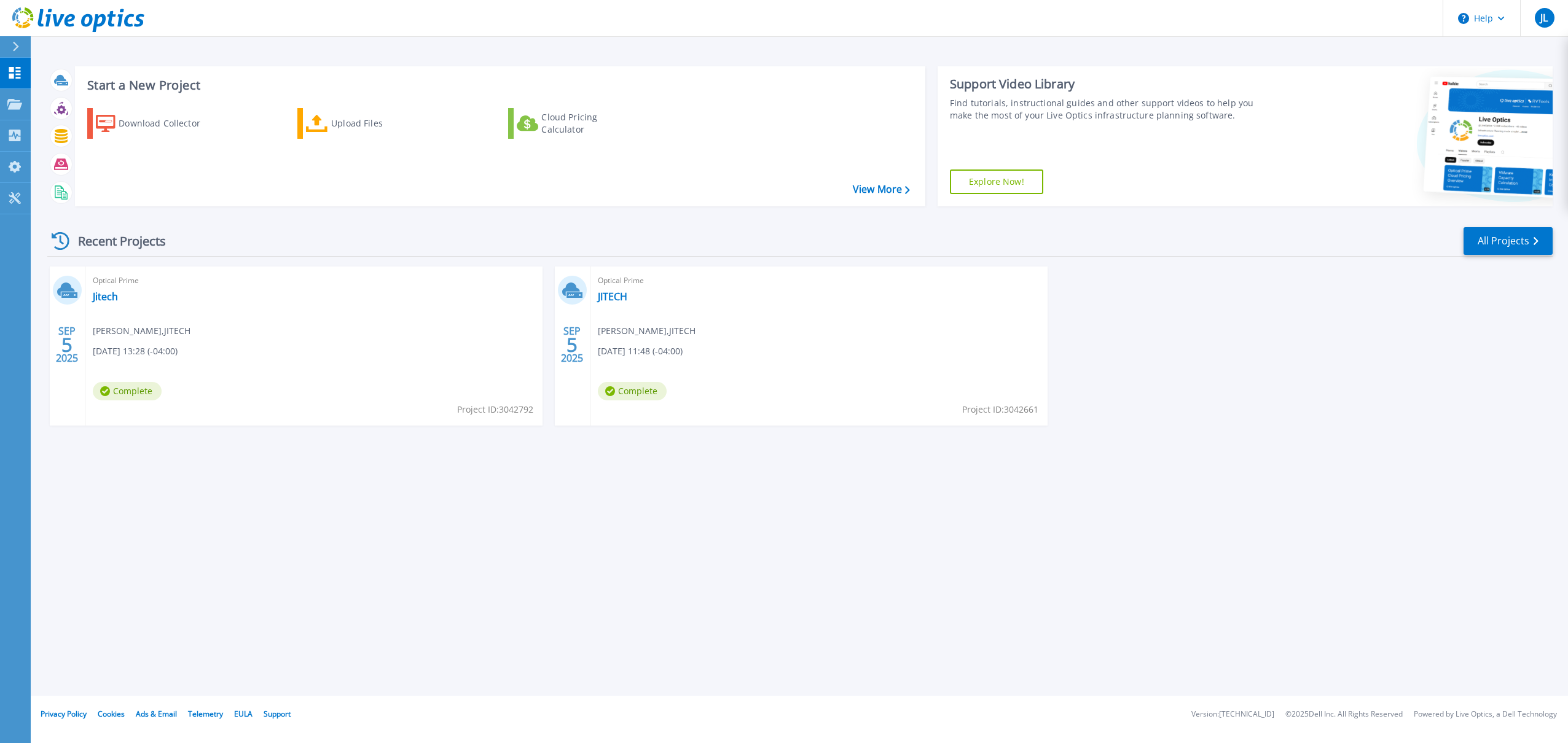
click at [17, 50] on icon at bounding box center [16, 46] width 7 height 10
click at [587, 601] on div "Start a New Project Download Collector Upload Files Cloud Pricing Calculator Vi…" at bounding box center [799, 348] width 1537 height 696
